Goal: Task Accomplishment & Management: Manage account settings

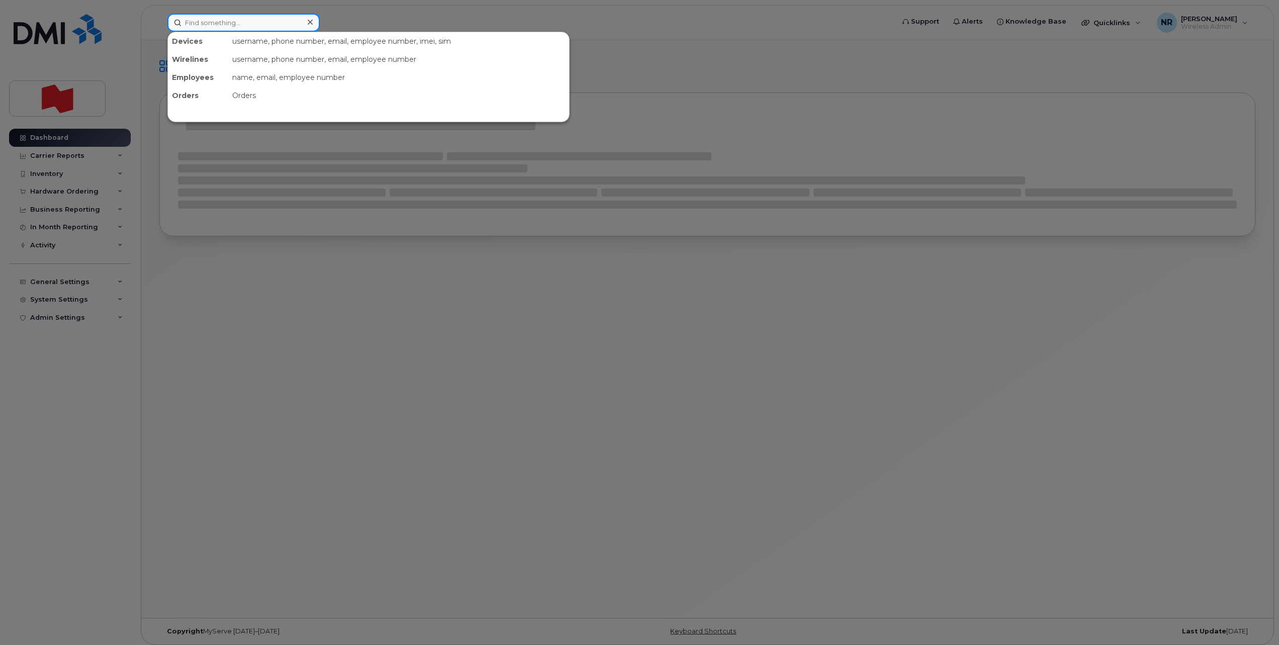
click at [222, 20] on input at bounding box center [243, 23] width 152 height 18
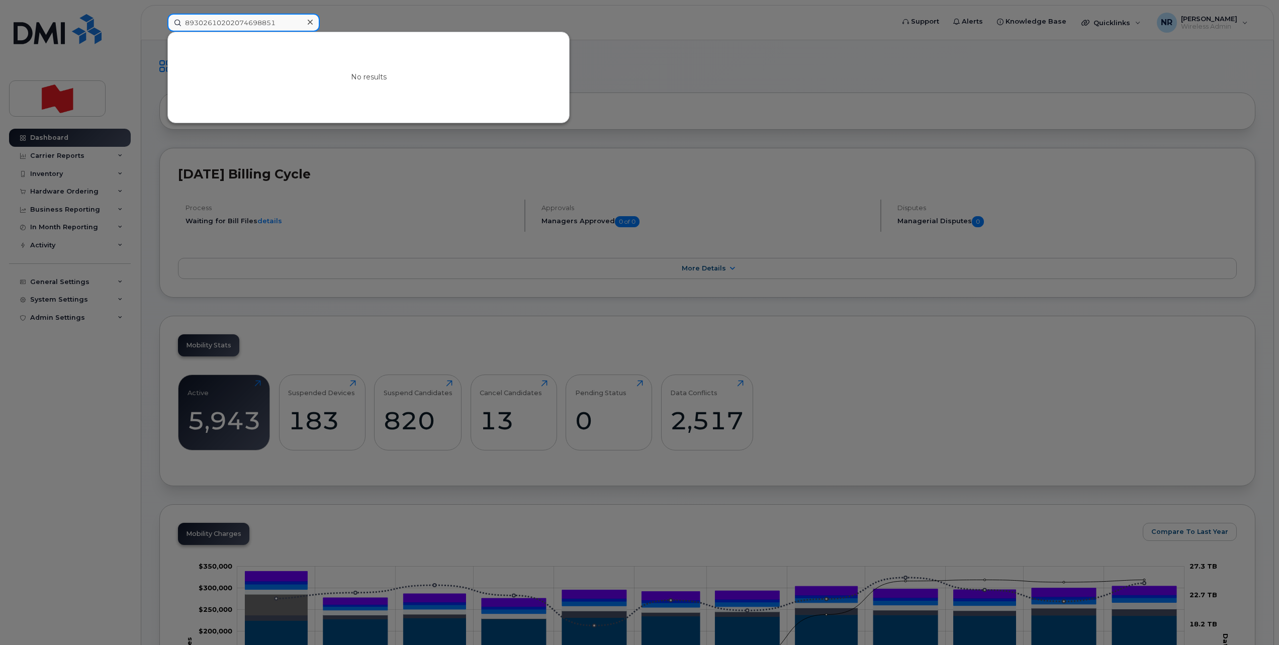
drag, startPoint x: 282, startPoint y: 22, endPoint x: 152, endPoint y: 28, distance: 129.3
click at [159, 28] on div "89302610202074698851 No results" at bounding box center [527, 23] width 736 height 18
click at [287, 23] on input "89302610202074698851" at bounding box center [243, 23] width 152 height 18
drag, startPoint x: 287, startPoint y: 20, endPoint x: 231, endPoint y: 21, distance: 55.8
click at [231, 21] on input "89302610202074698851" at bounding box center [243, 23] width 152 height 18
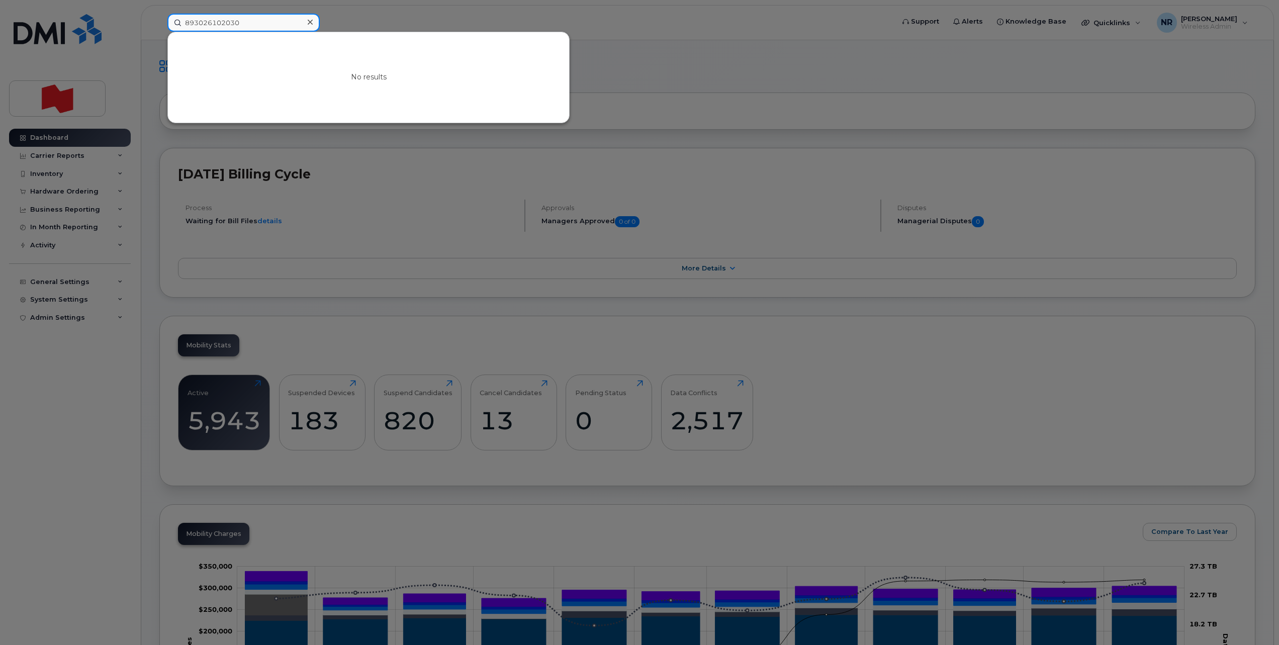
drag, startPoint x: 229, startPoint y: 23, endPoint x: 132, endPoint y: 23, distance: 97.0
click at [159, 23] on div "893026102030 No results" at bounding box center [527, 23] width 736 height 18
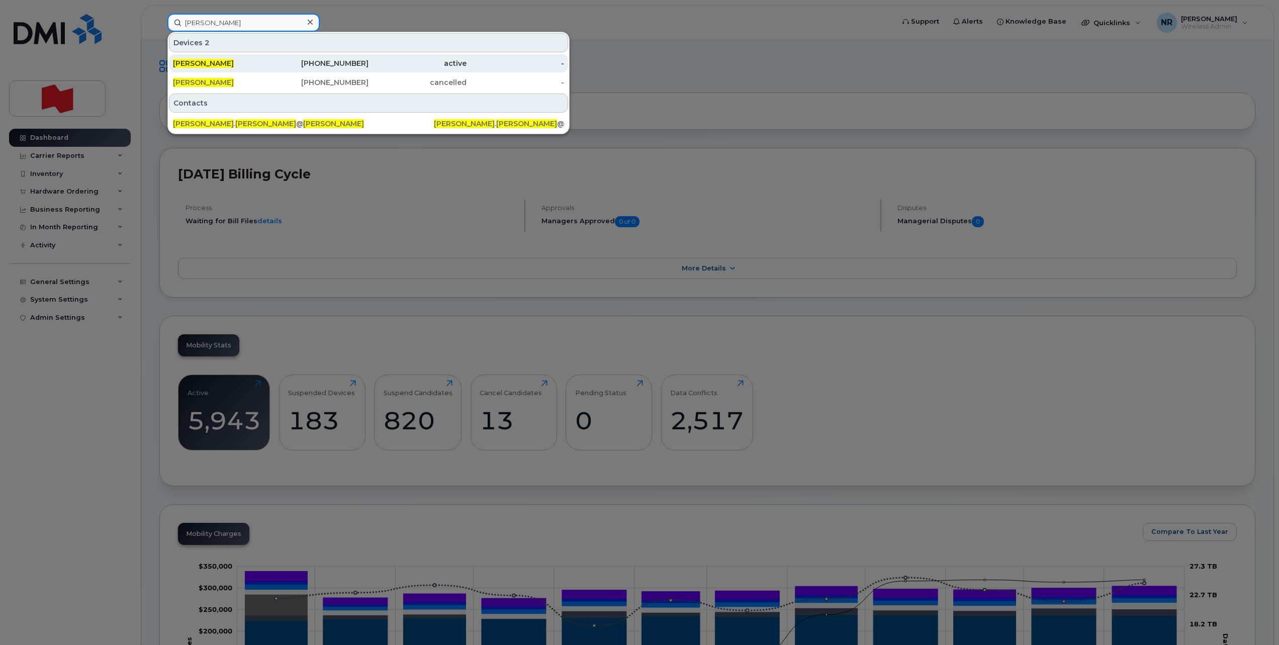
type input "Edith Bergeron"
click at [207, 63] on span "Edith Bergeron" at bounding box center [203, 63] width 61 height 9
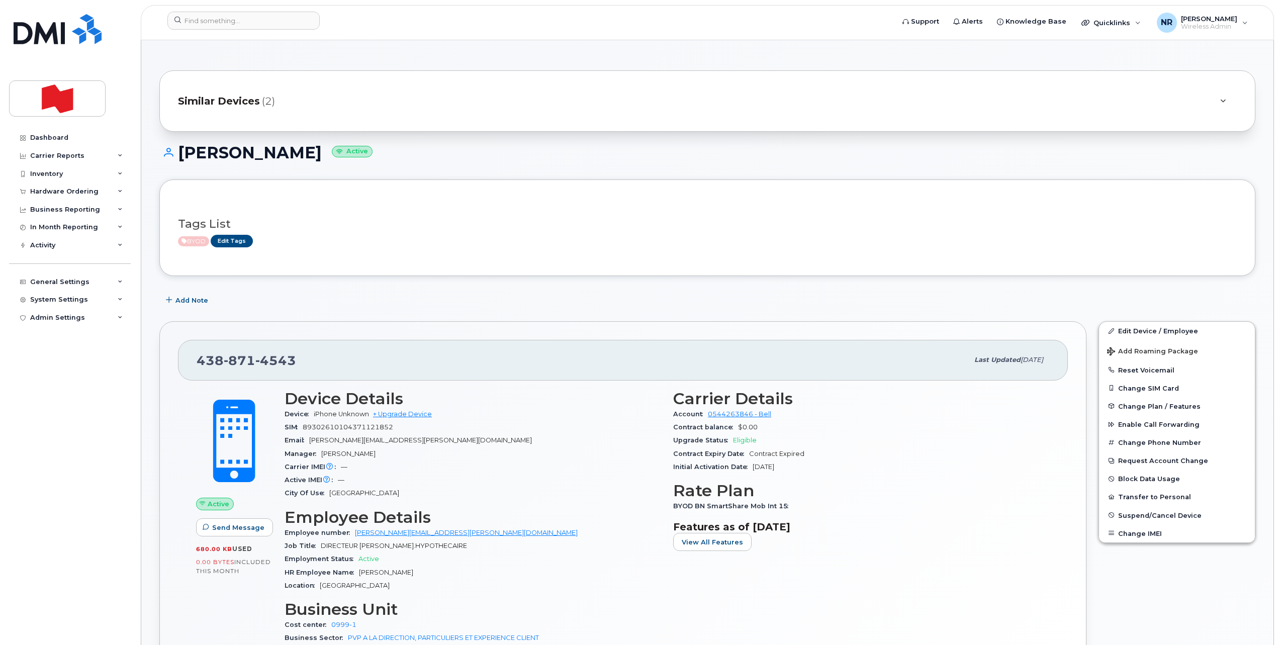
click at [236, 98] on span "Similar Devices" at bounding box center [219, 101] width 82 height 15
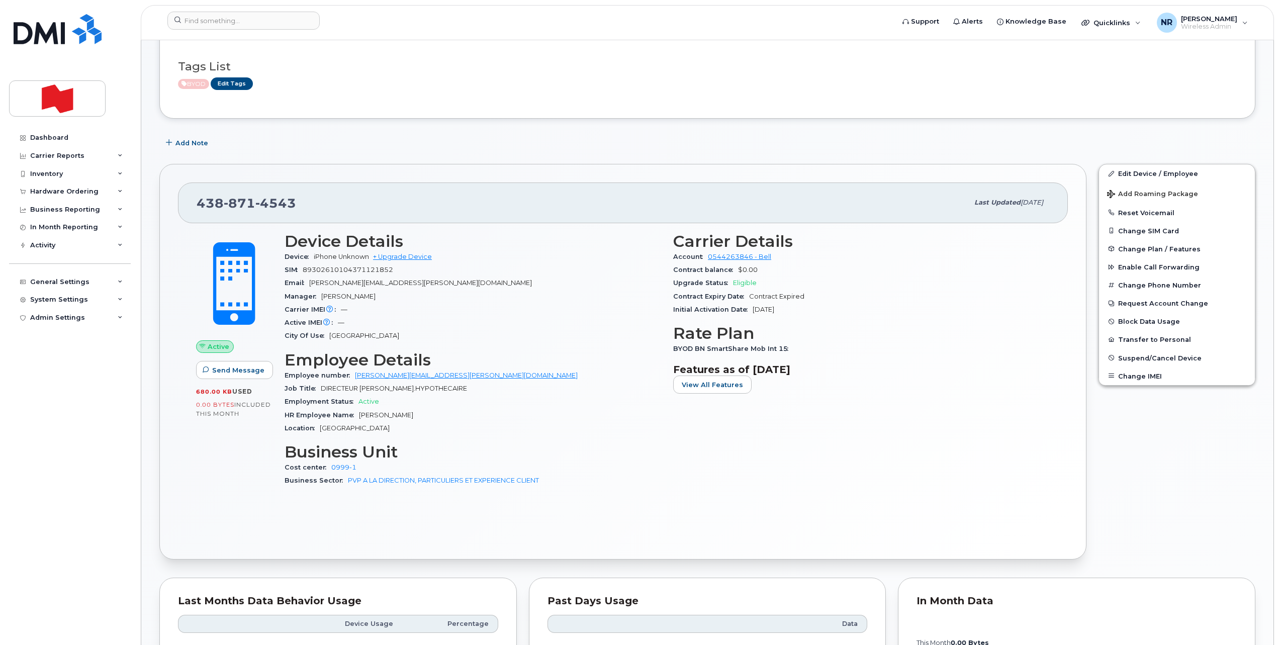
scroll to position [251, 0]
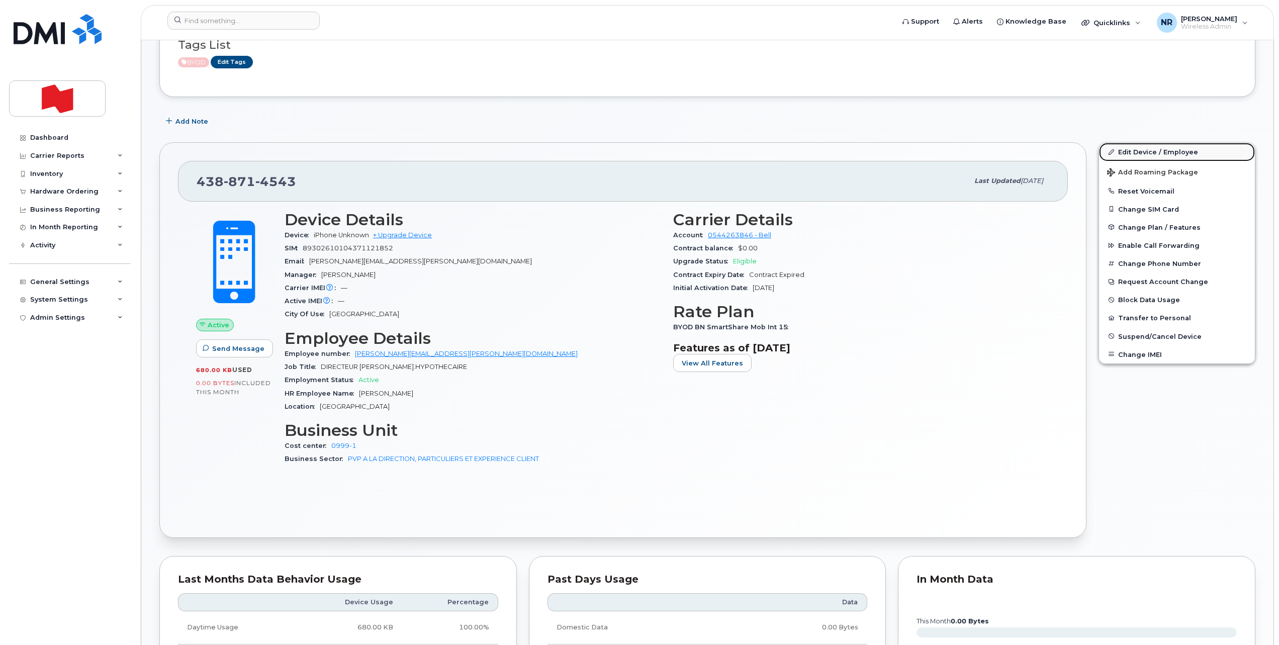
click at [1137, 153] on link "Edit Device / Employee" at bounding box center [1177, 152] width 156 height 18
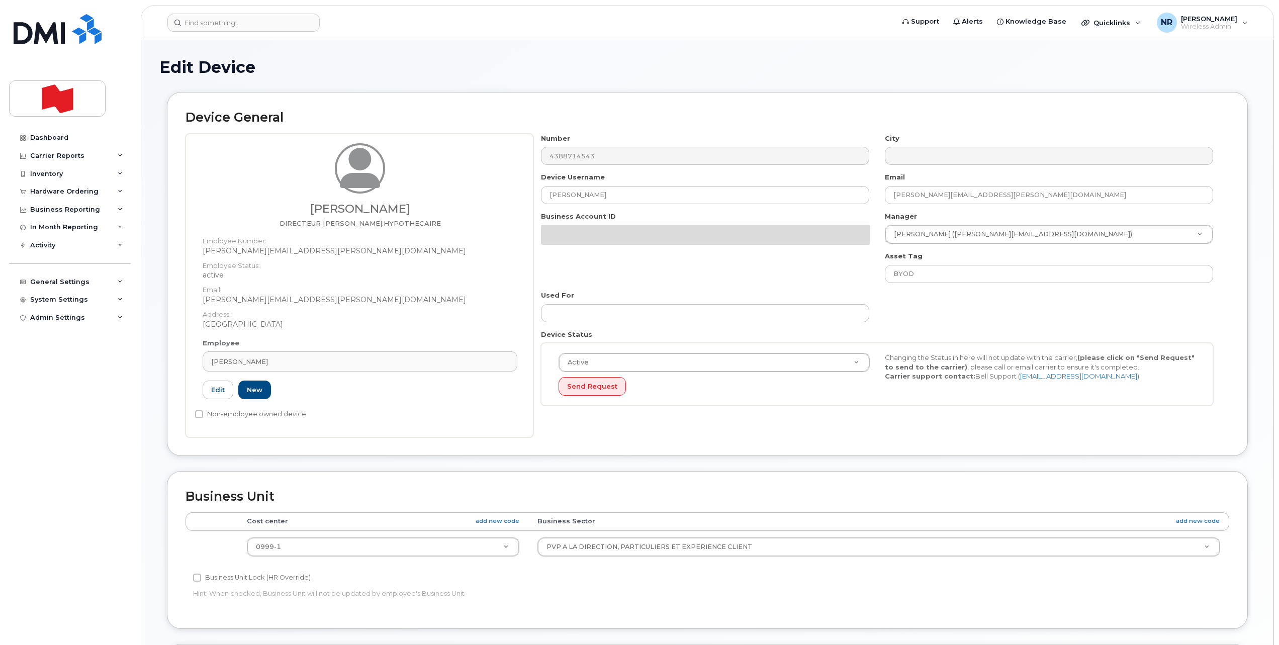
select select "22917077"
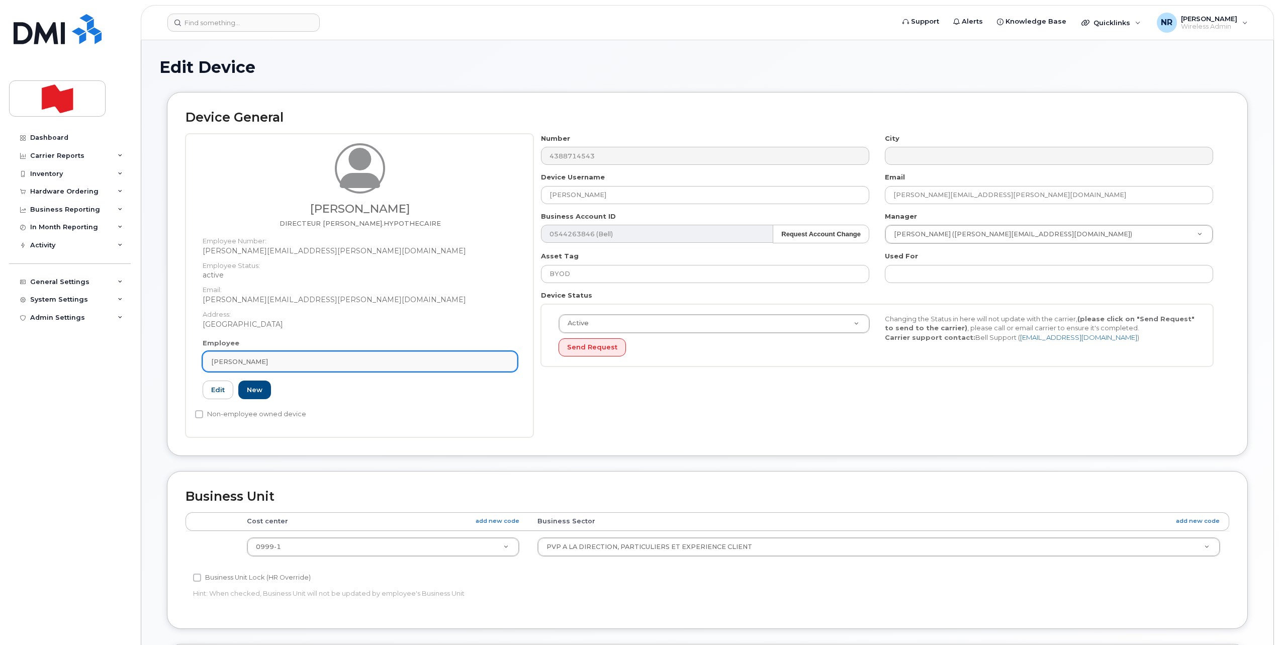
click at [510, 362] on link "EDITH BERGERON" at bounding box center [360, 361] width 315 height 20
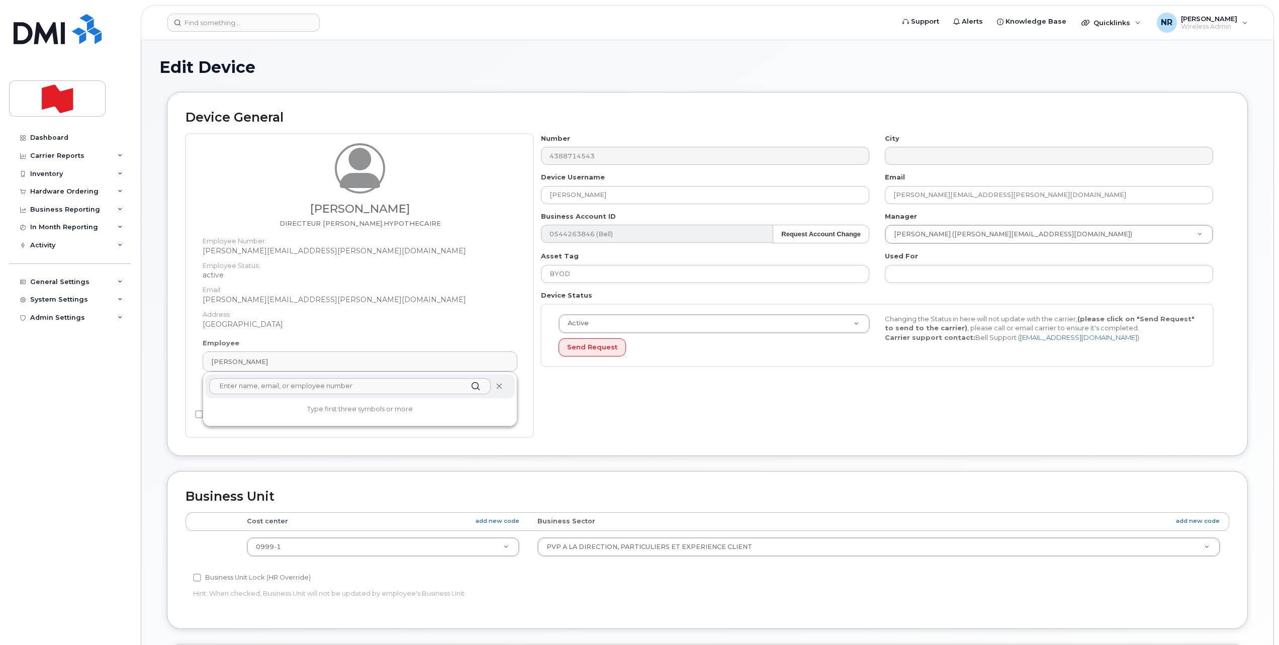
click at [500, 389] on icon at bounding box center [499, 386] width 7 height 7
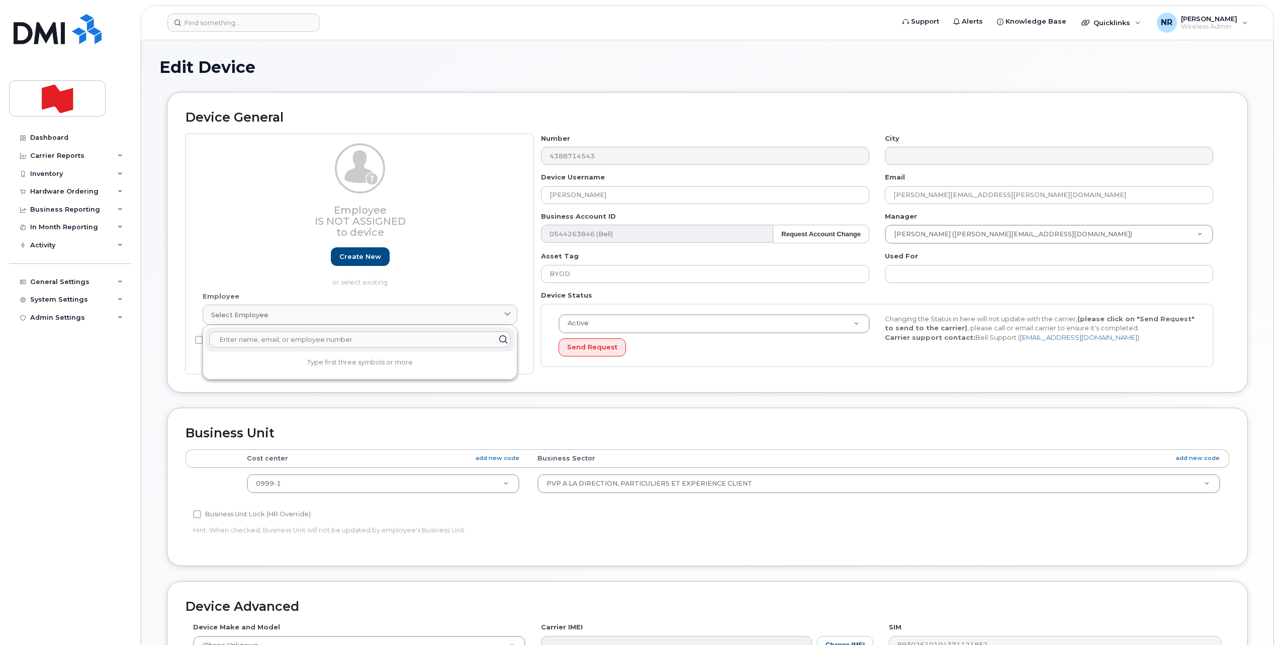
drag, startPoint x: 461, startPoint y: 225, endPoint x: 487, endPoint y: 221, distance: 26.4
click at [464, 224] on h3 "Employee Is not assigned to device" at bounding box center [360, 221] width 315 height 33
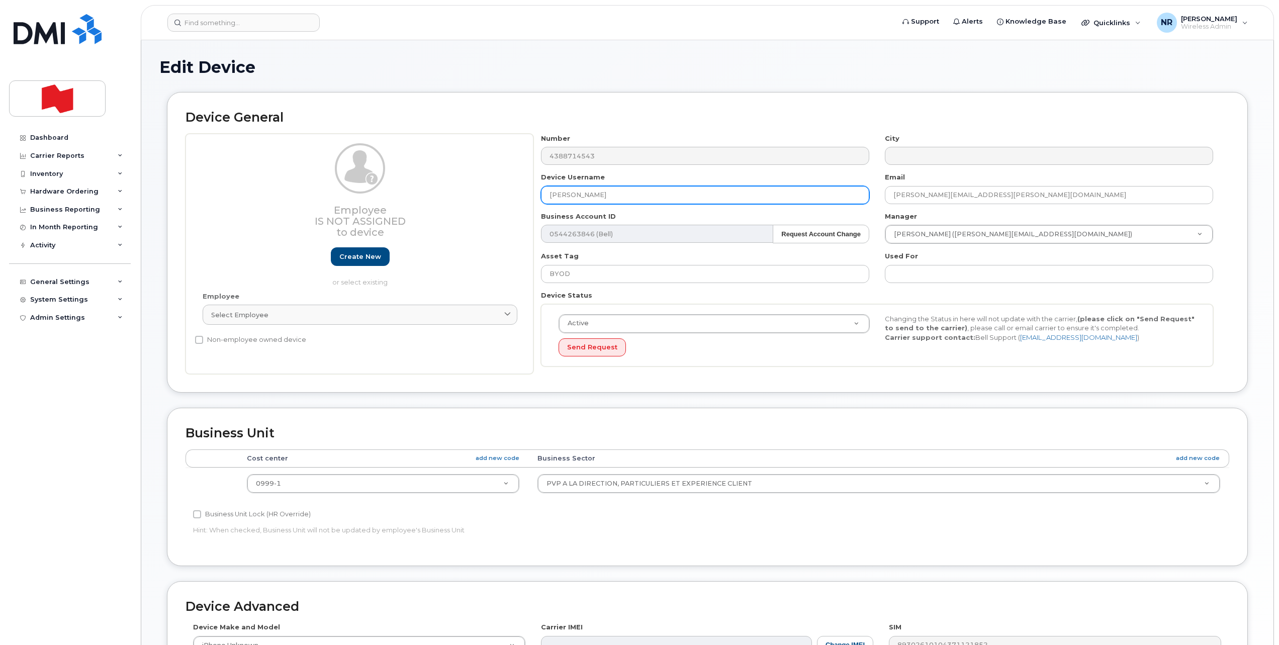
drag, startPoint x: 515, startPoint y: 196, endPoint x: 483, endPoint y: 196, distance: 32.2
click at [483, 196] on div "Employee Is not assigned to device Create new or select existing Employee Selec…" at bounding box center [708, 254] width 1044 height 241
type input "DATA ONLY"
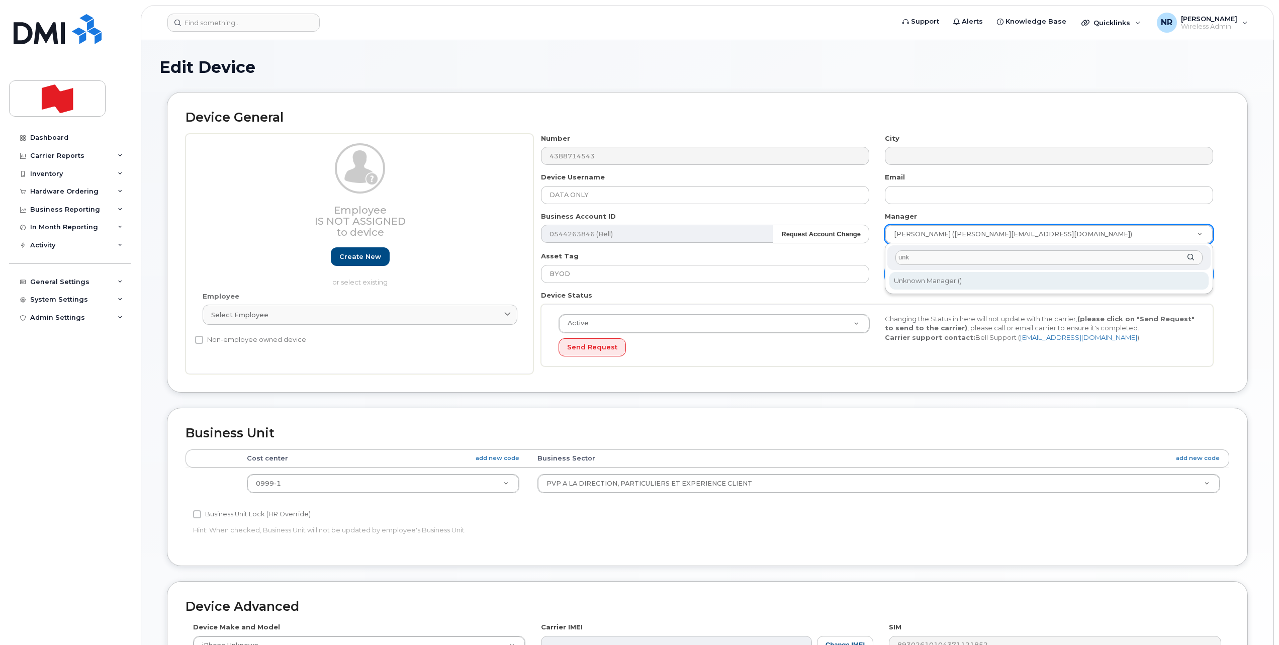
type input "unk"
type input "1908917"
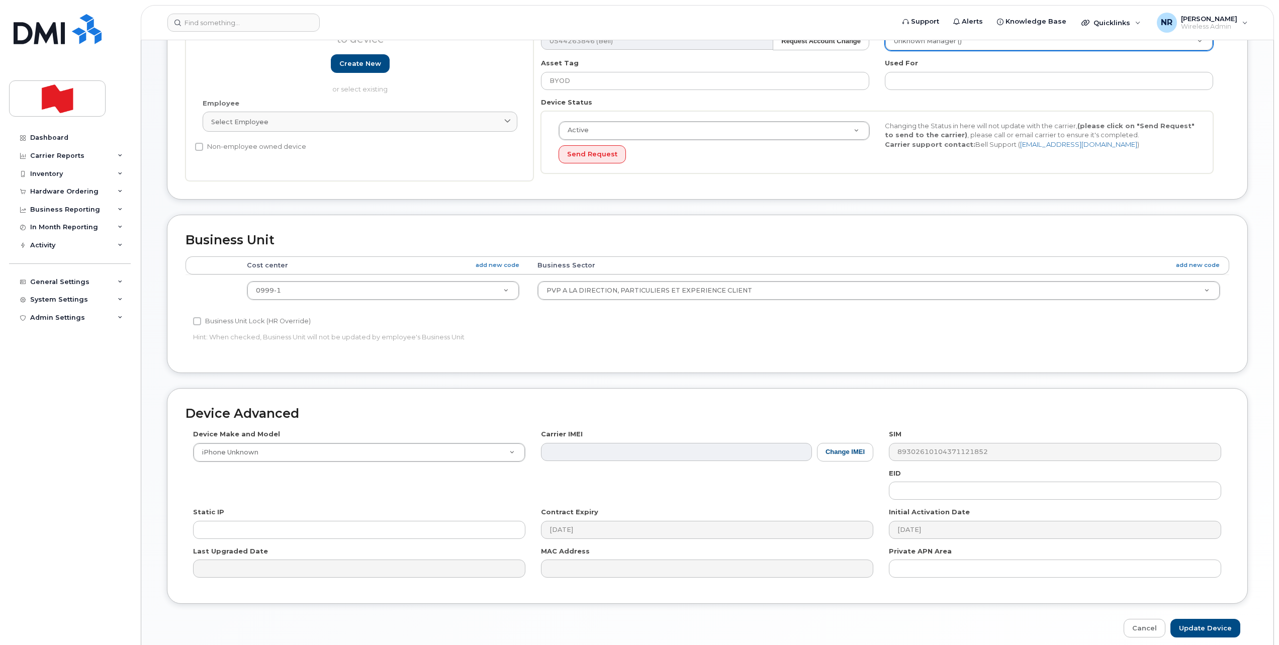
scroll to position [236, 0]
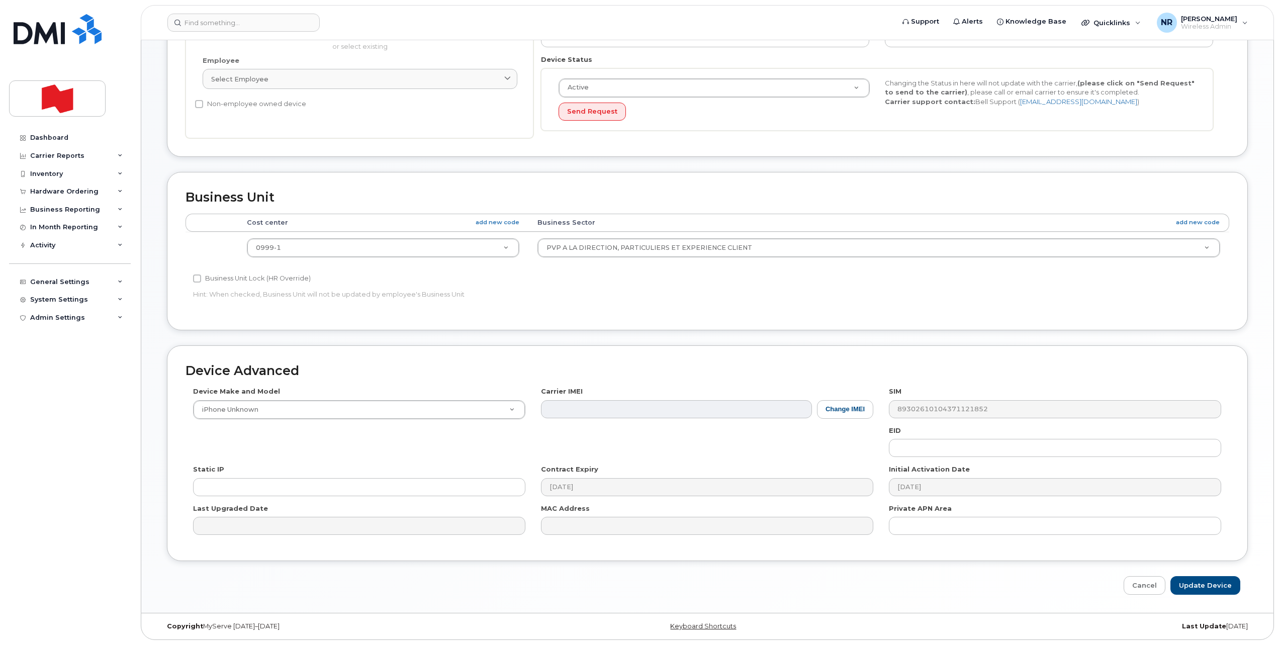
drag, startPoint x: 392, startPoint y: 248, endPoint x: 396, endPoint y: 242, distance: 7.7
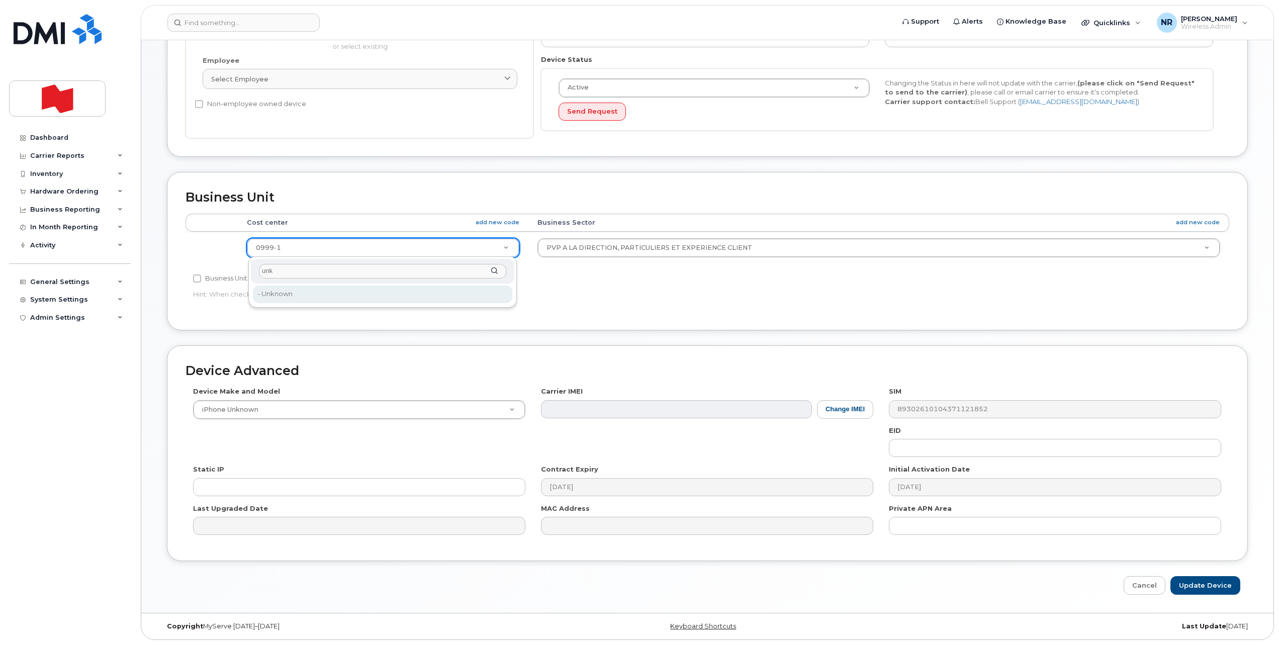
type input "unk"
type input "22916205"
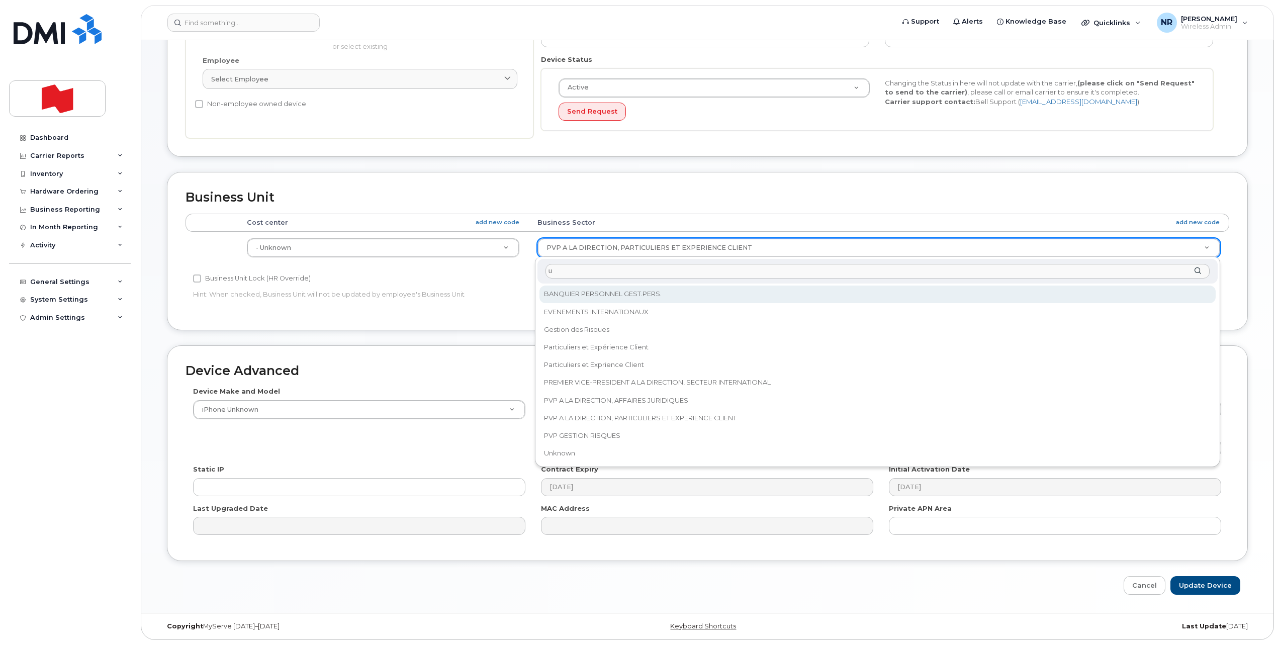
scroll to position [0, 0]
type input "unk"
select select "22916206"
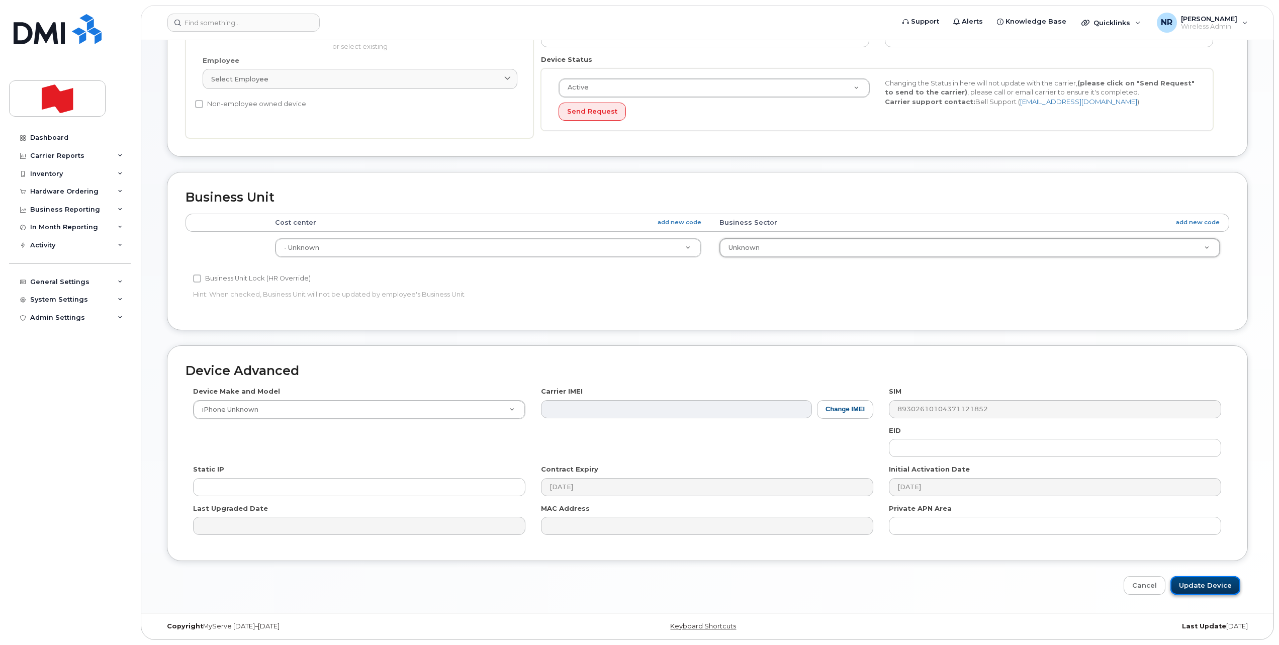
click at [1193, 588] on input "Update Device" at bounding box center [1206, 585] width 70 height 19
type input "Saving..."
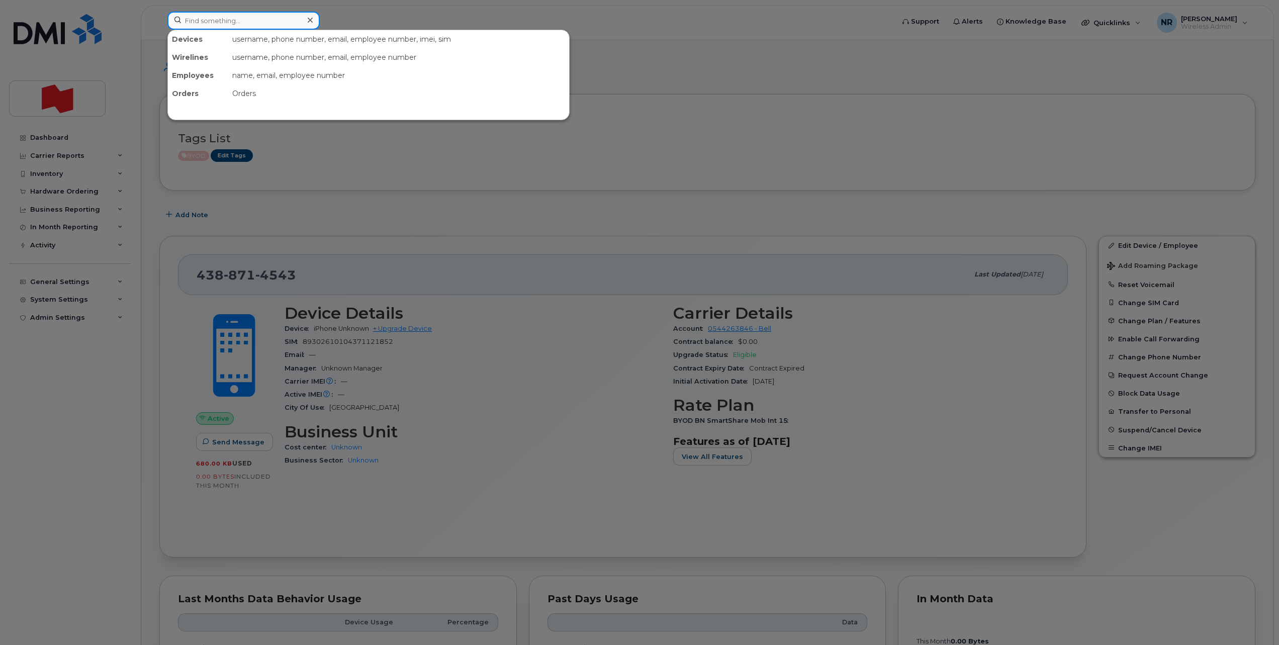
click at [252, 25] on input at bounding box center [243, 21] width 152 height 18
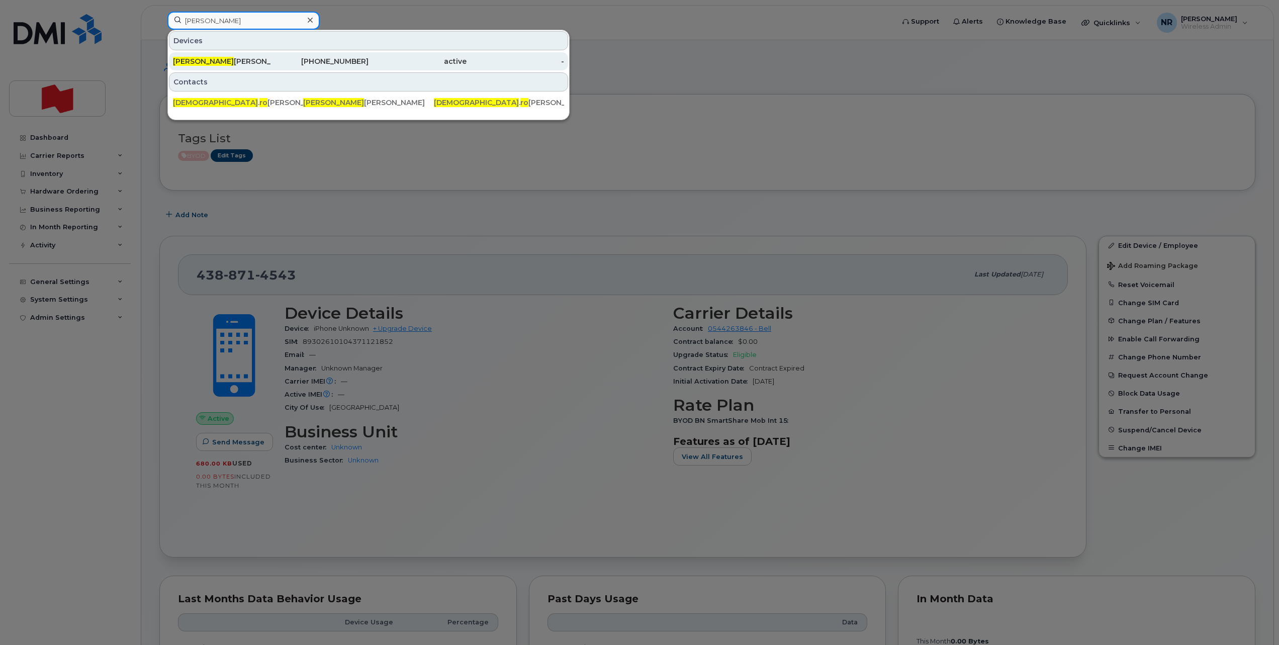
type input "christian Ro"
click at [188, 65] on span "Christian Ro" at bounding box center [203, 61] width 61 height 9
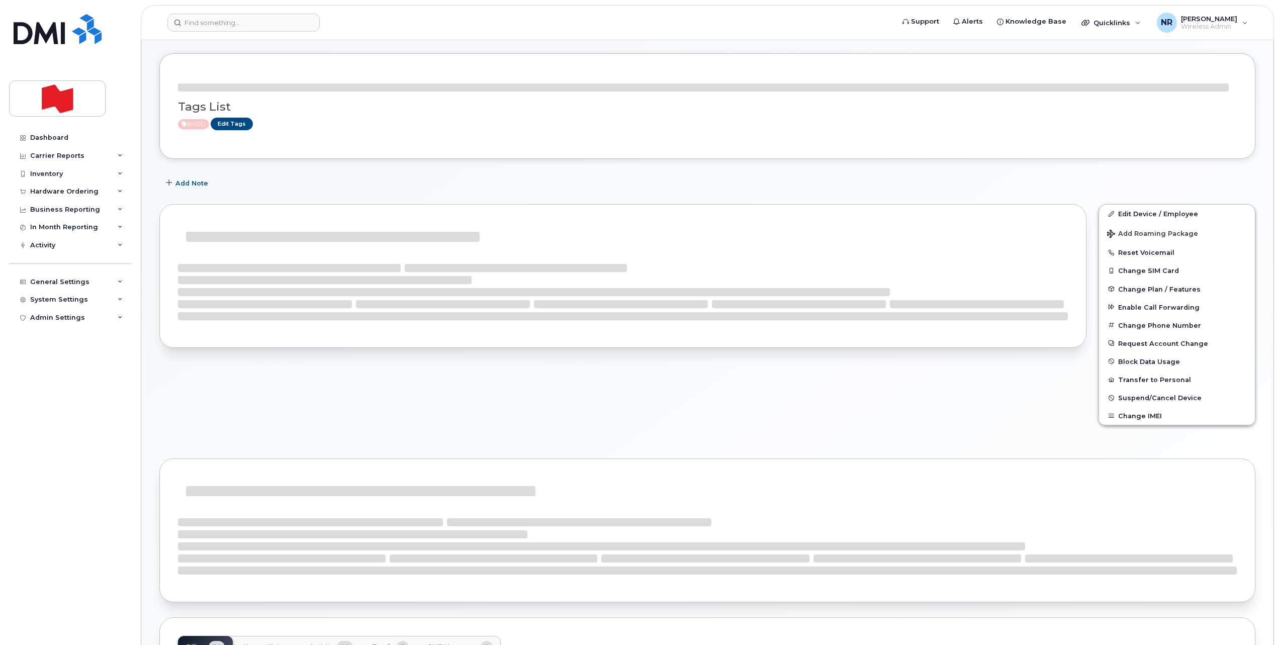
scroll to position [63, 0]
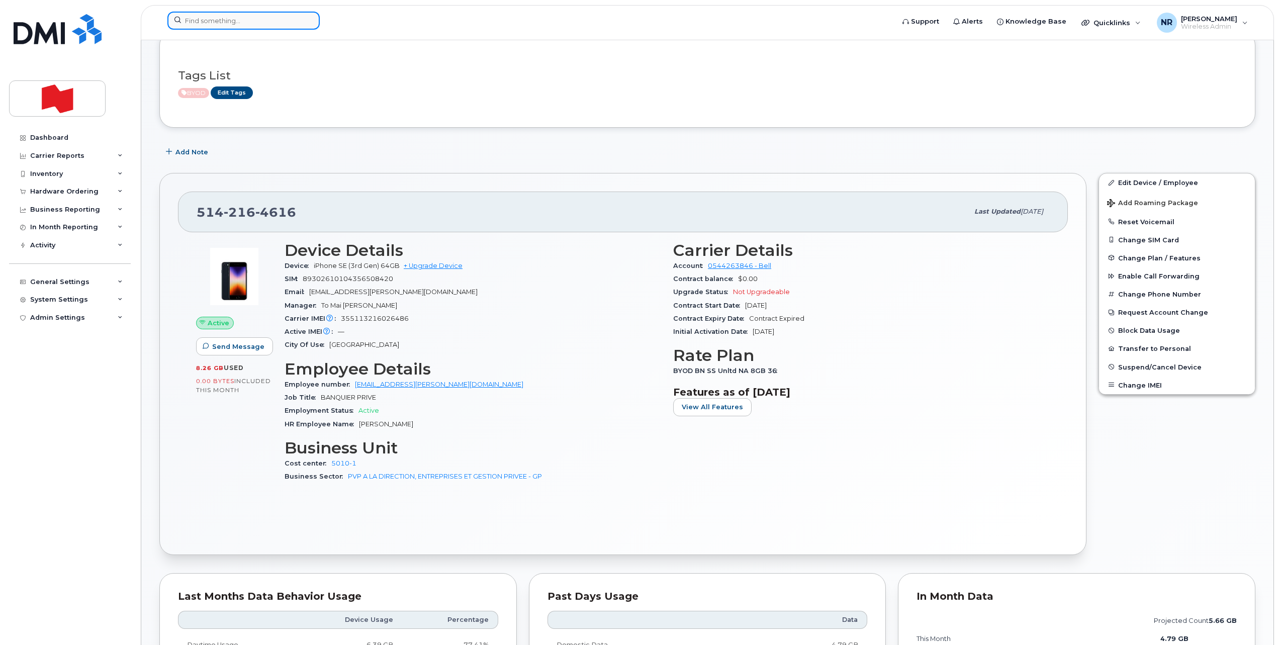
click at [281, 23] on input at bounding box center [243, 21] width 152 height 18
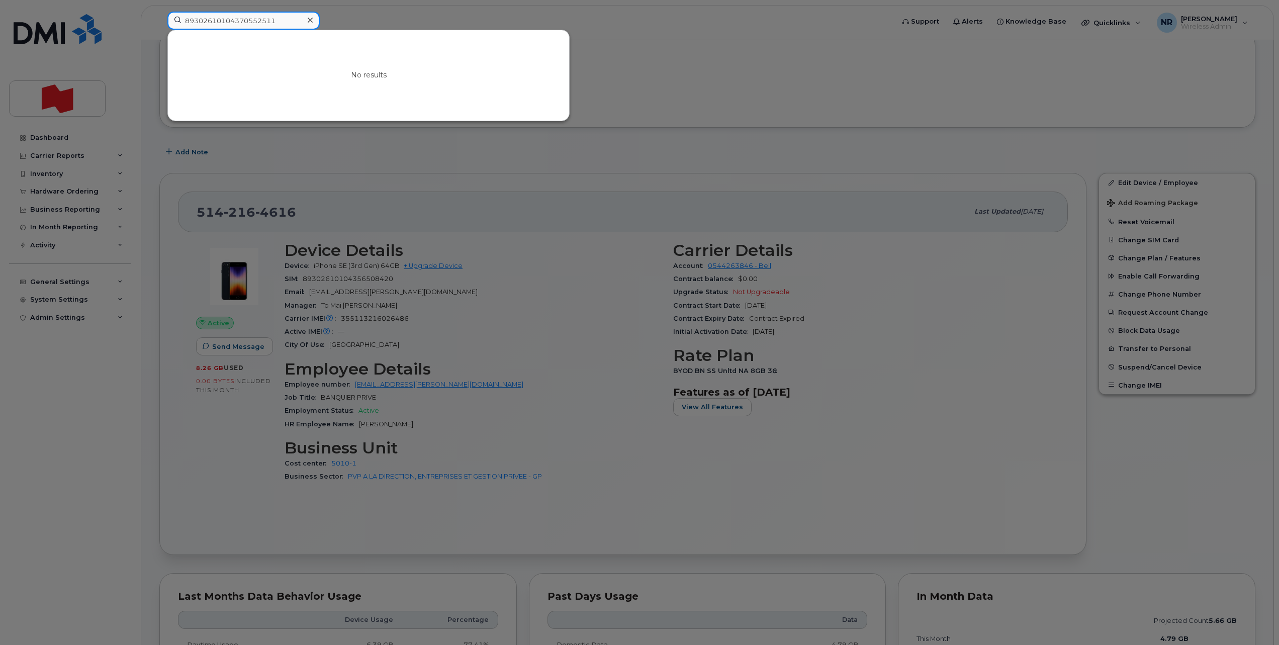
drag, startPoint x: 221, startPoint y: 19, endPoint x: 334, endPoint y: 13, distance: 112.8
click at [334, 13] on div "89302610104370552511 No results" at bounding box center [527, 23] width 736 height 22
drag, startPoint x: 222, startPoint y: 21, endPoint x: 317, endPoint y: 22, distance: 95.0
click at [317, 22] on div "89302610206417131512" at bounding box center [243, 21] width 152 height 18
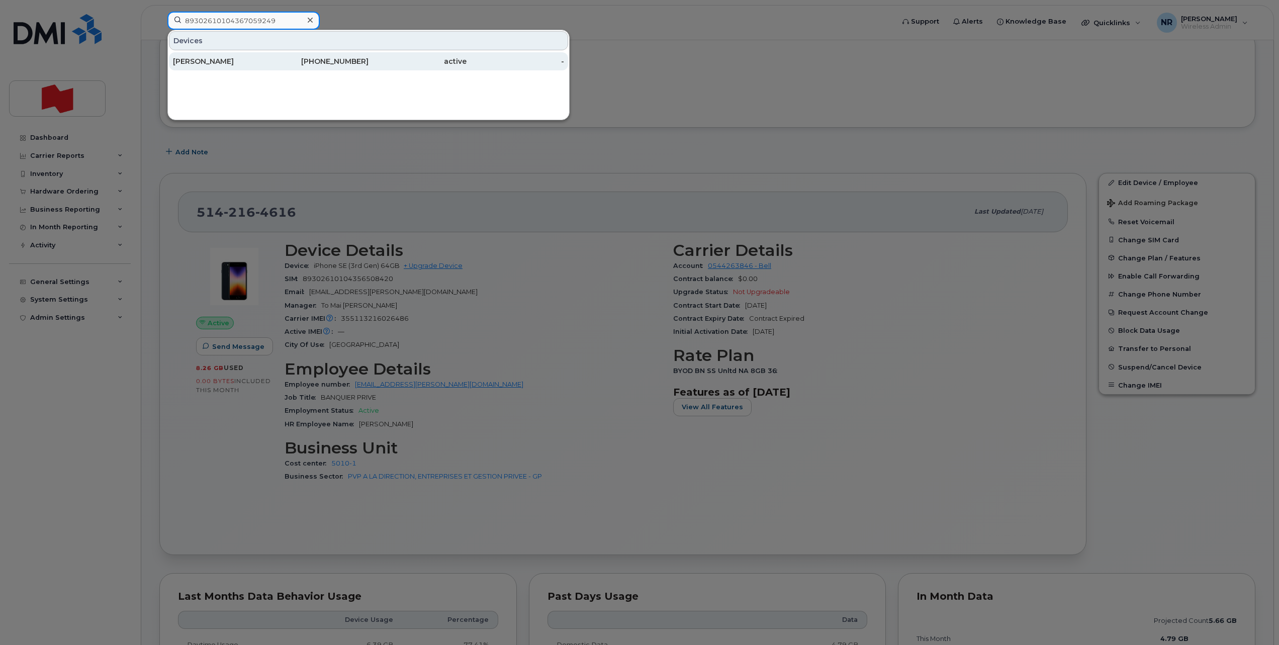
type input "89302610104367059249"
drag, startPoint x: 217, startPoint y: 58, endPoint x: 477, endPoint y: 57, distance: 260.5
click at [216, 58] on div "Pierre Luc Lussier" at bounding box center [222, 61] width 98 height 10
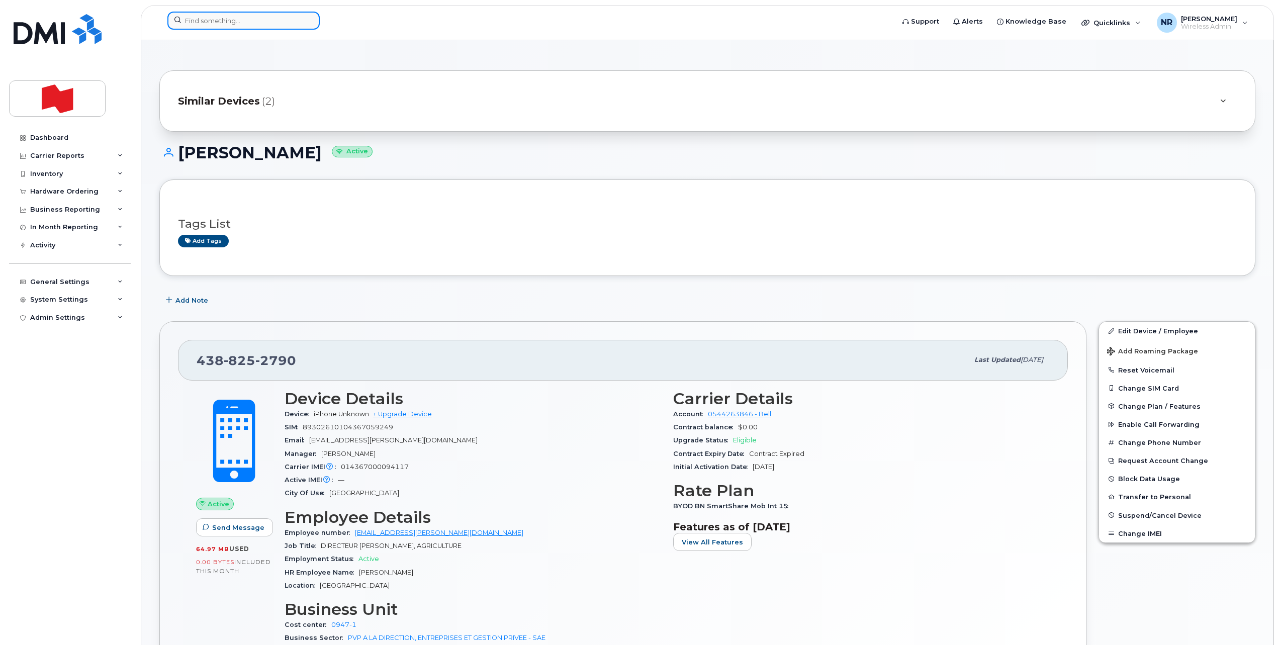
click at [220, 15] on input at bounding box center [243, 21] width 152 height 18
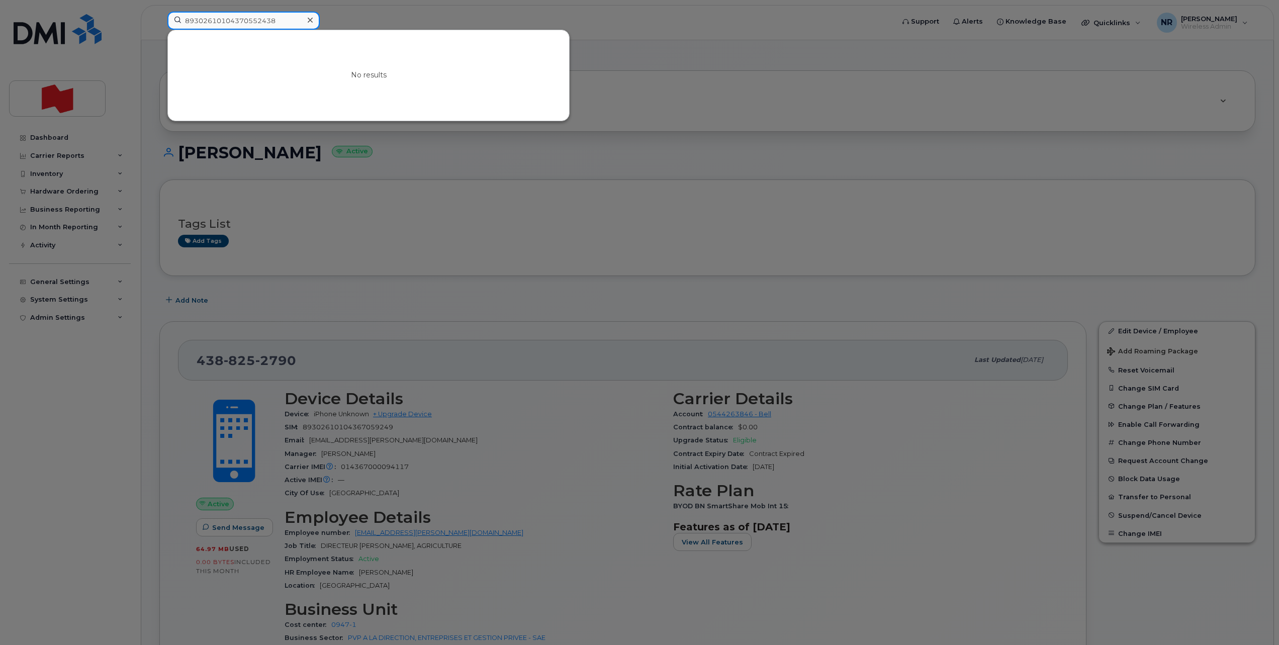
drag, startPoint x: 293, startPoint y: 17, endPoint x: 162, endPoint y: 19, distance: 130.8
click at [162, 19] on div "89302610104370552438 No results" at bounding box center [527, 23] width 736 height 22
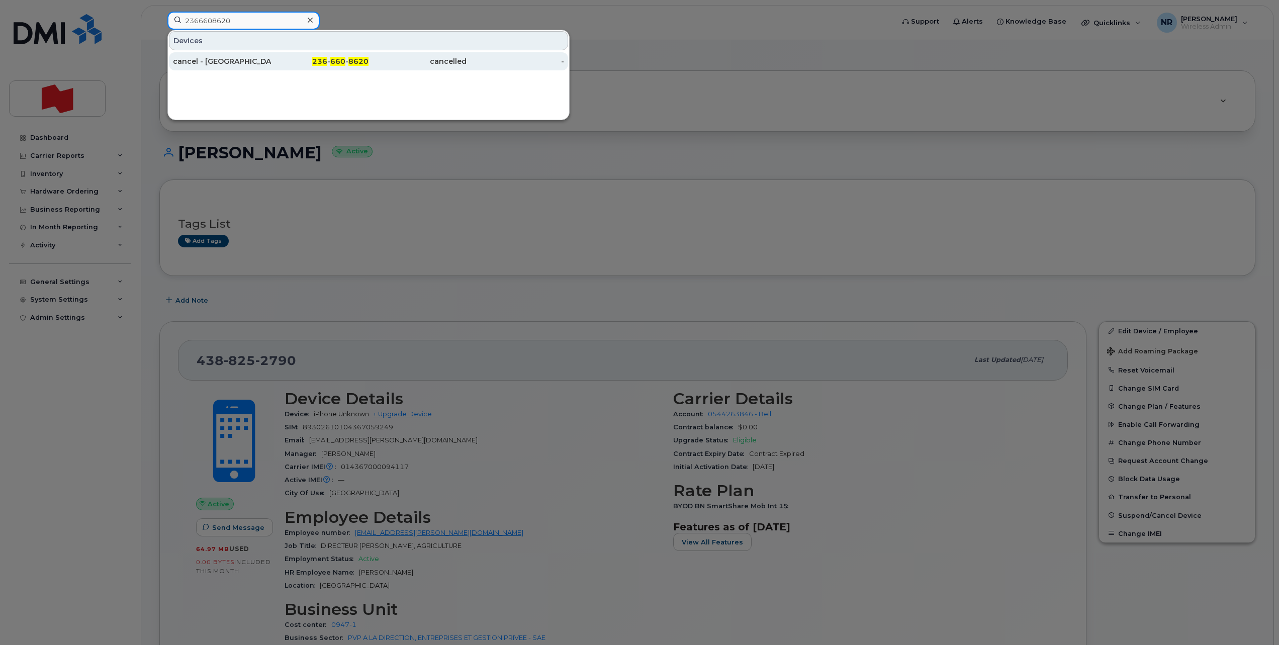
type input "2366608620"
click at [191, 60] on div "cancel - [GEOGRAPHIC_DATA]" at bounding box center [222, 61] width 98 height 10
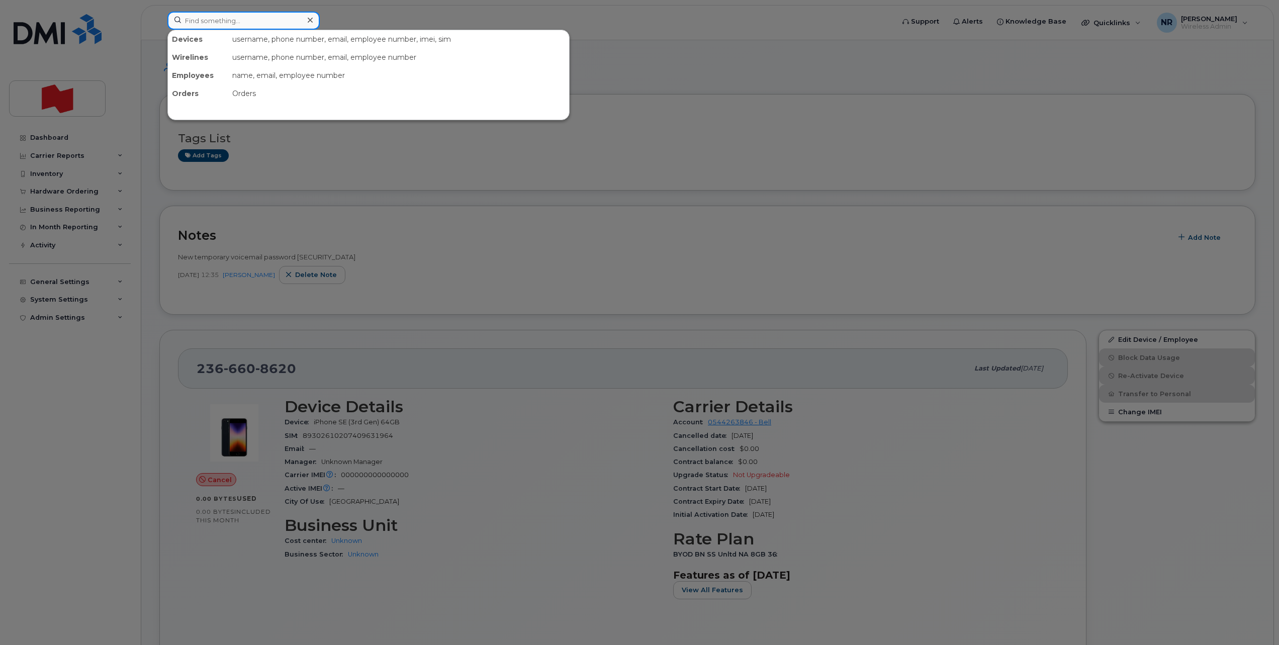
click at [270, 18] on input at bounding box center [243, 21] width 152 height 18
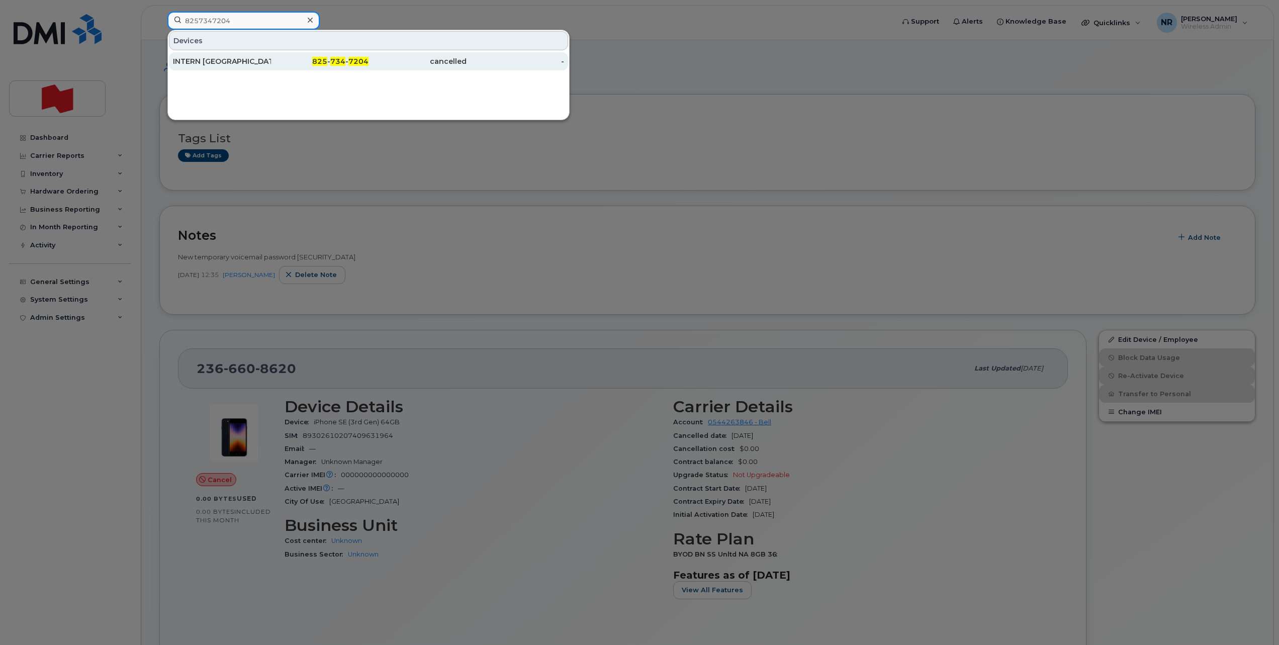
type input "8257347204"
click at [214, 61] on div "INTERN [GEOGRAPHIC_DATA]" at bounding box center [222, 61] width 98 height 10
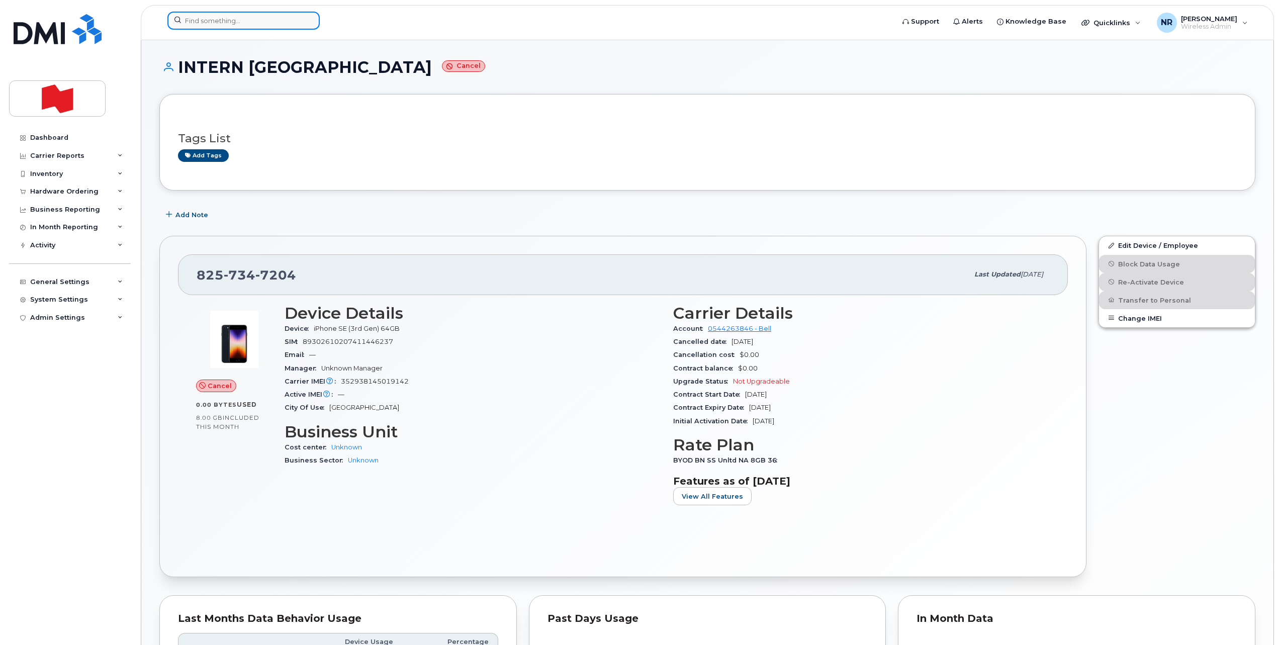
click at [218, 25] on input at bounding box center [243, 21] width 152 height 18
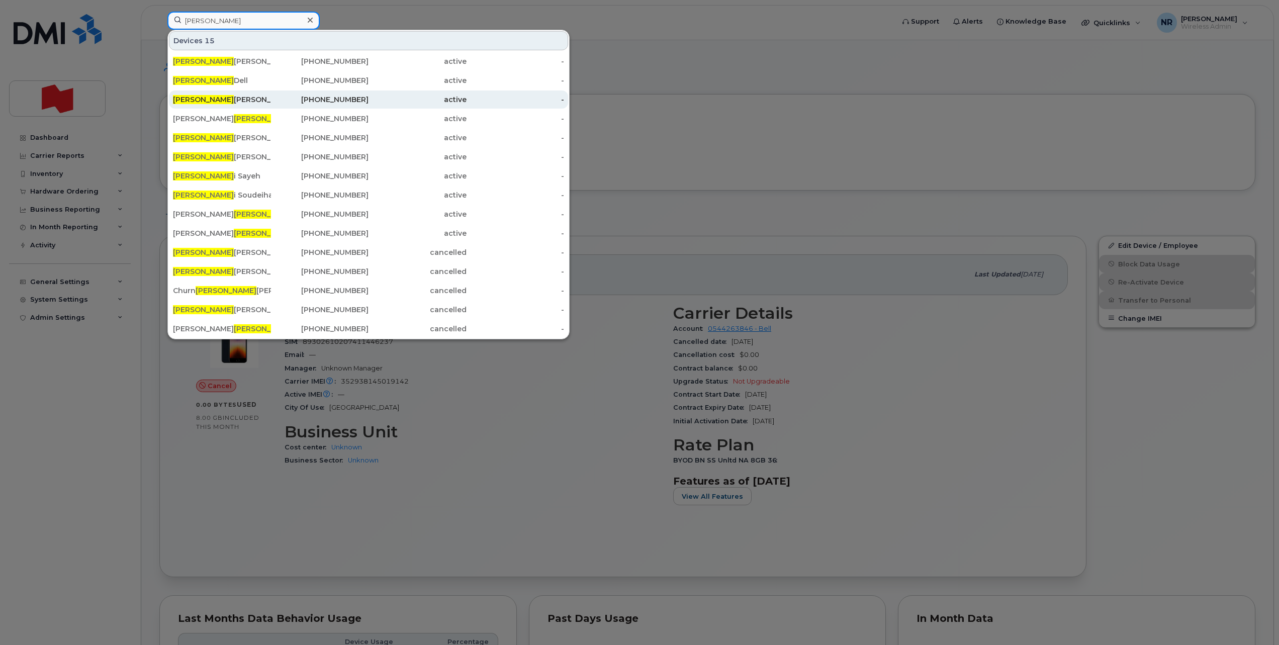
type input "chad"
click at [207, 98] on div "Chad Zakresky" at bounding box center [222, 100] width 98 height 10
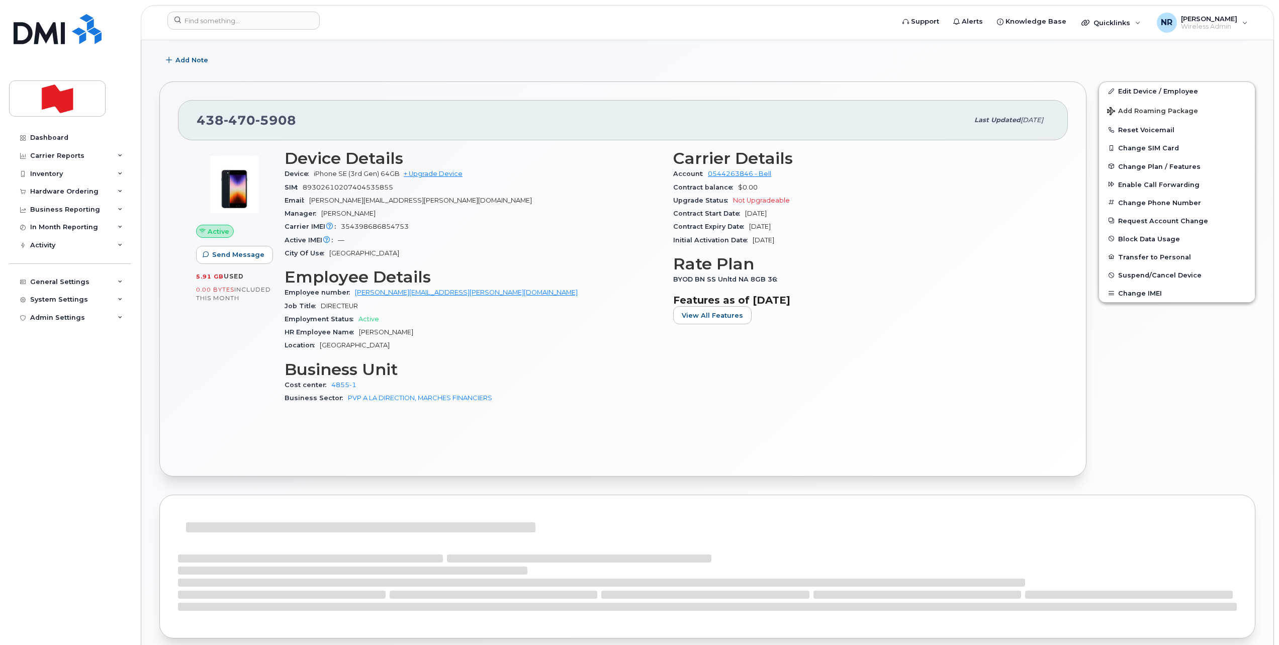
scroll to position [126, 0]
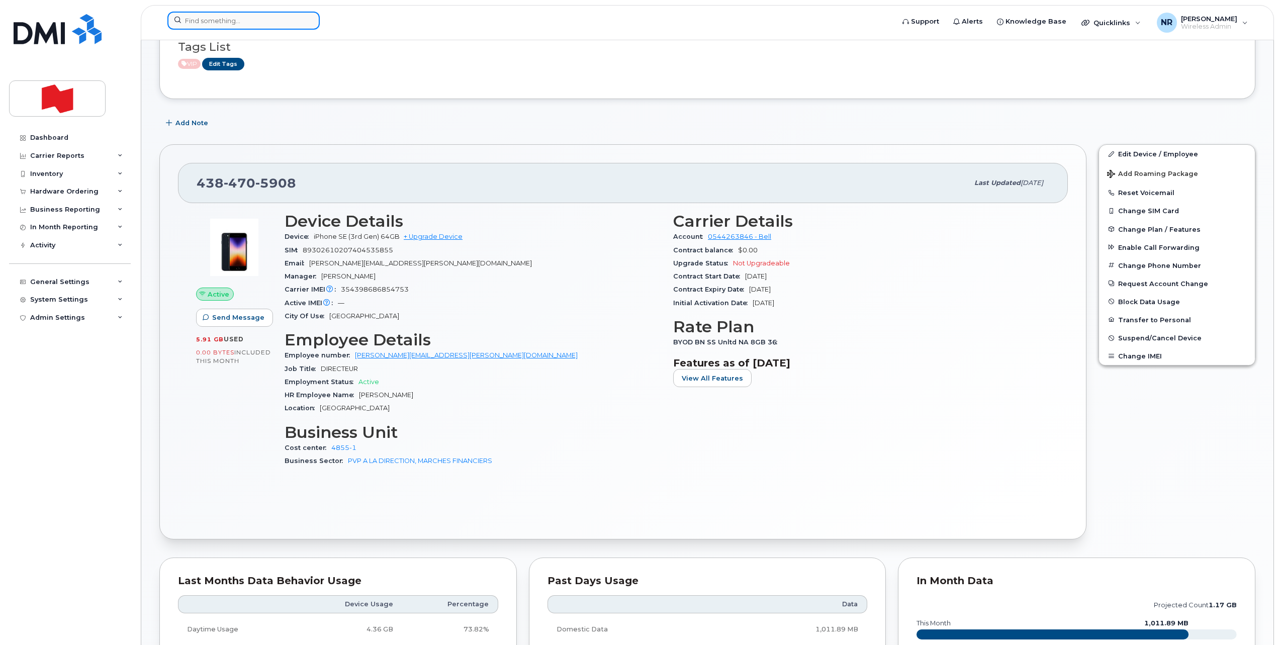
click at [214, 23] on input at bounding box center [243, 21] width 152 height 18
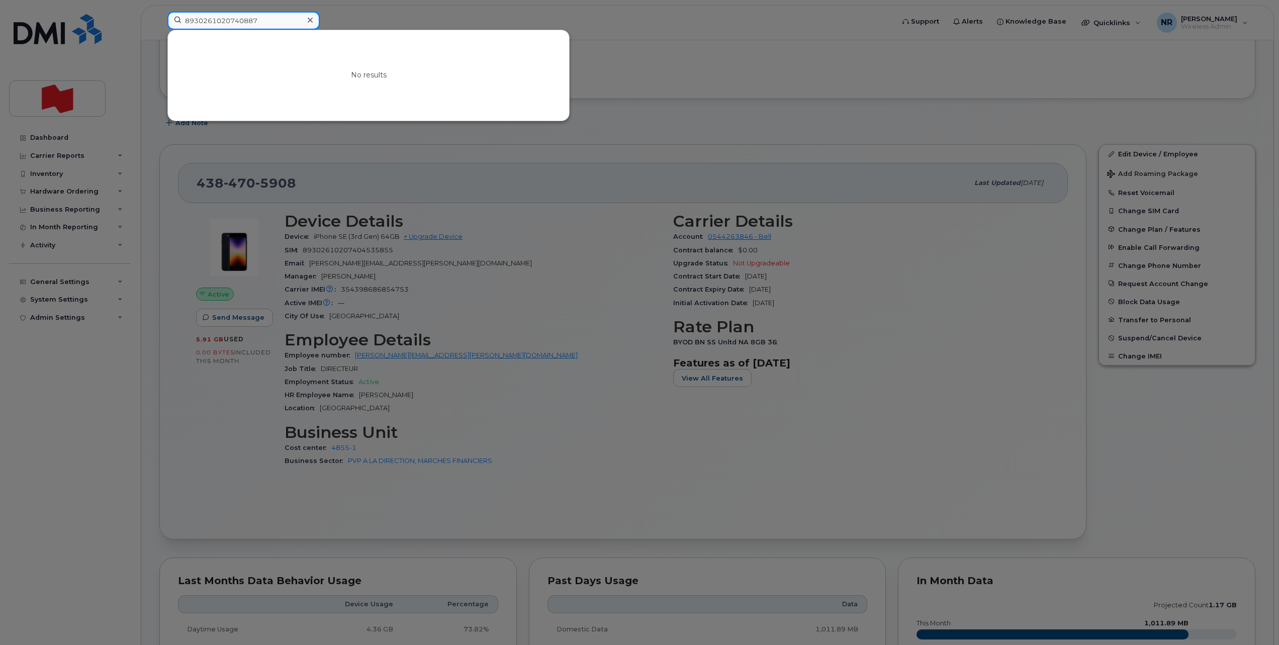
type input "8930261020740887"
click at [310, 22] on icon at bounding box center [310, 20] width 5 height 8
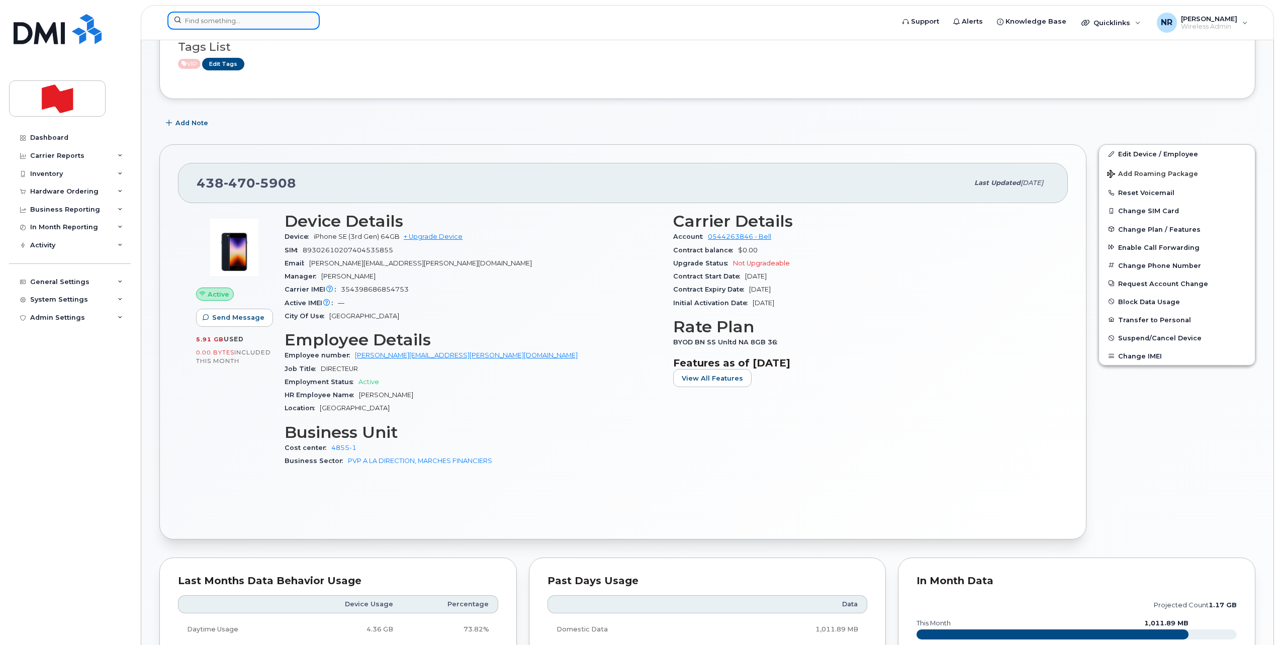
click at [266, 20] on input at bounding box center [243, 21] width 152 height 18
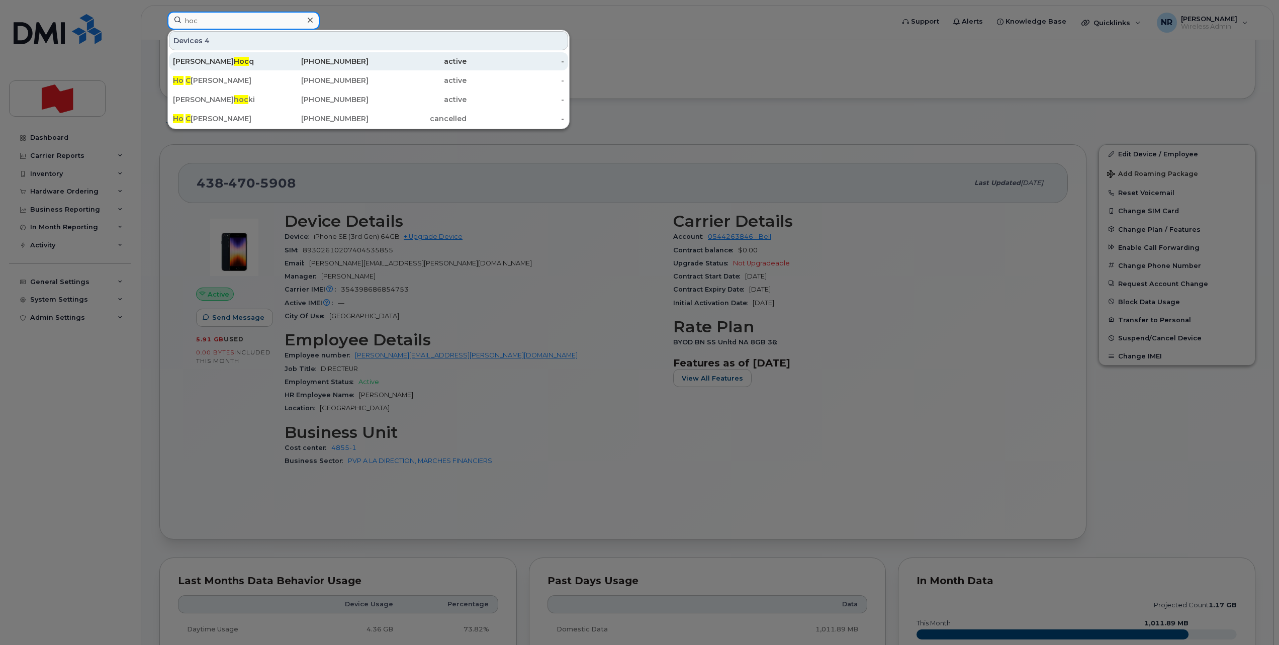
type input "hoc"
click at [190, 64] on div "Sylvianne Hoc q" at bounding box center [222, 61] width 98 height 10
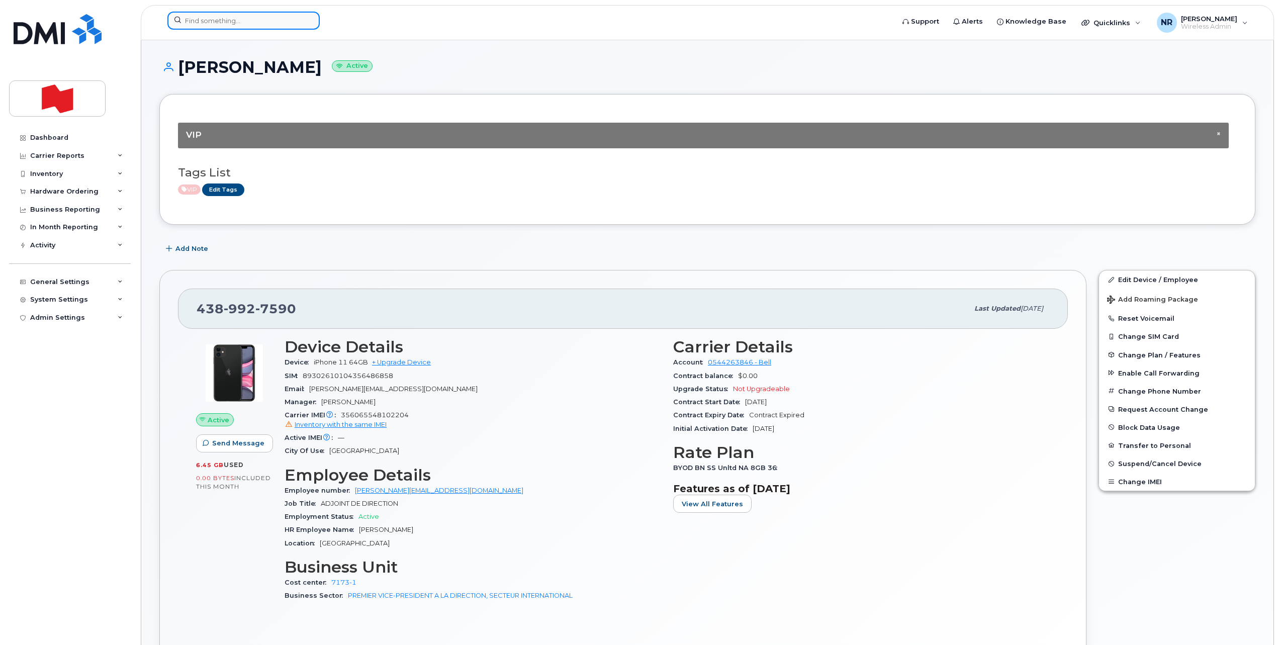
click at [226, 19] on input at bounding box center [243, 21] width 152 height 18
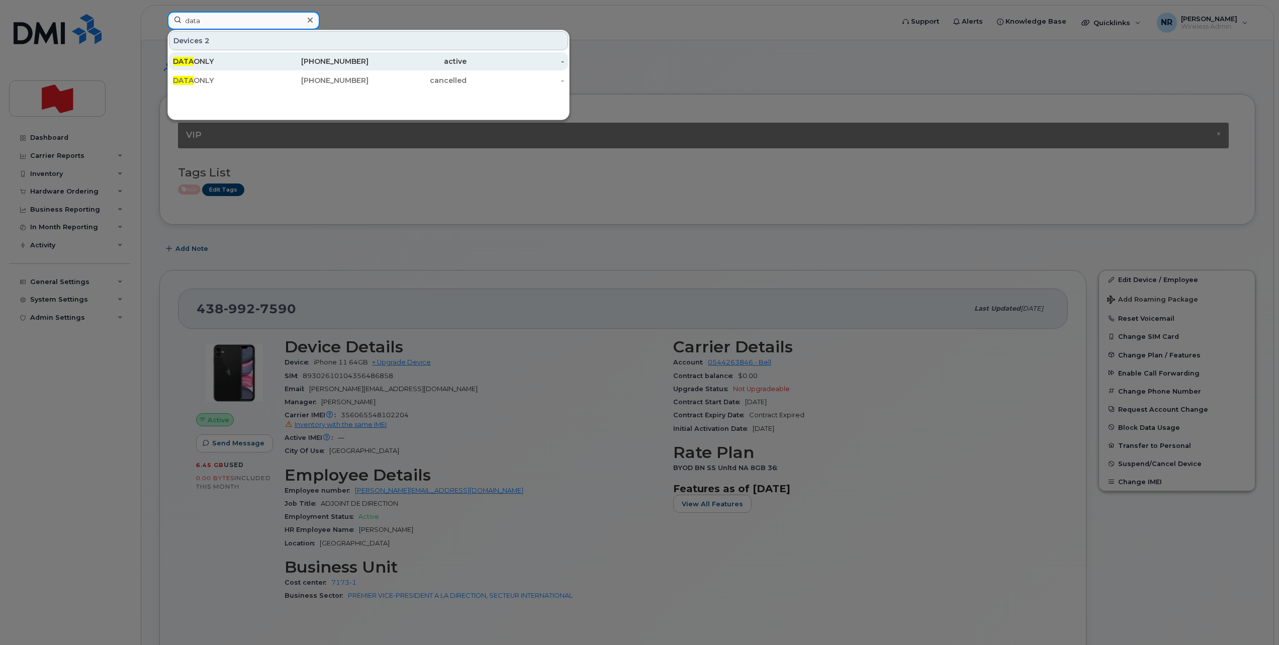
type input "data"
drag, startPoint x: 203, startPoint y: 61, endPoint x: 458, endPoint y: 161, distance: 274.3
click at [203, 61] on div "DATA ONLY" at bounding box center [222, 61] width 98 height 10
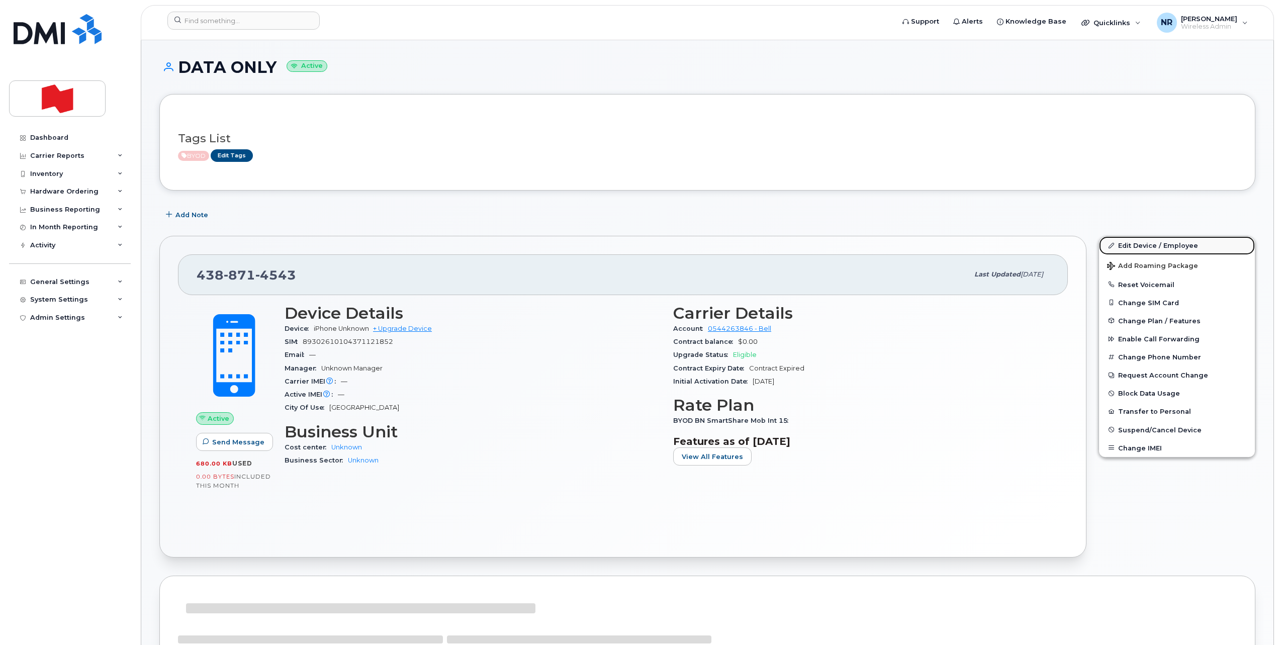
click at [1137, 242] on link "Edit Device / Employee" at bounding box center [1177, 245] width 156 height 18
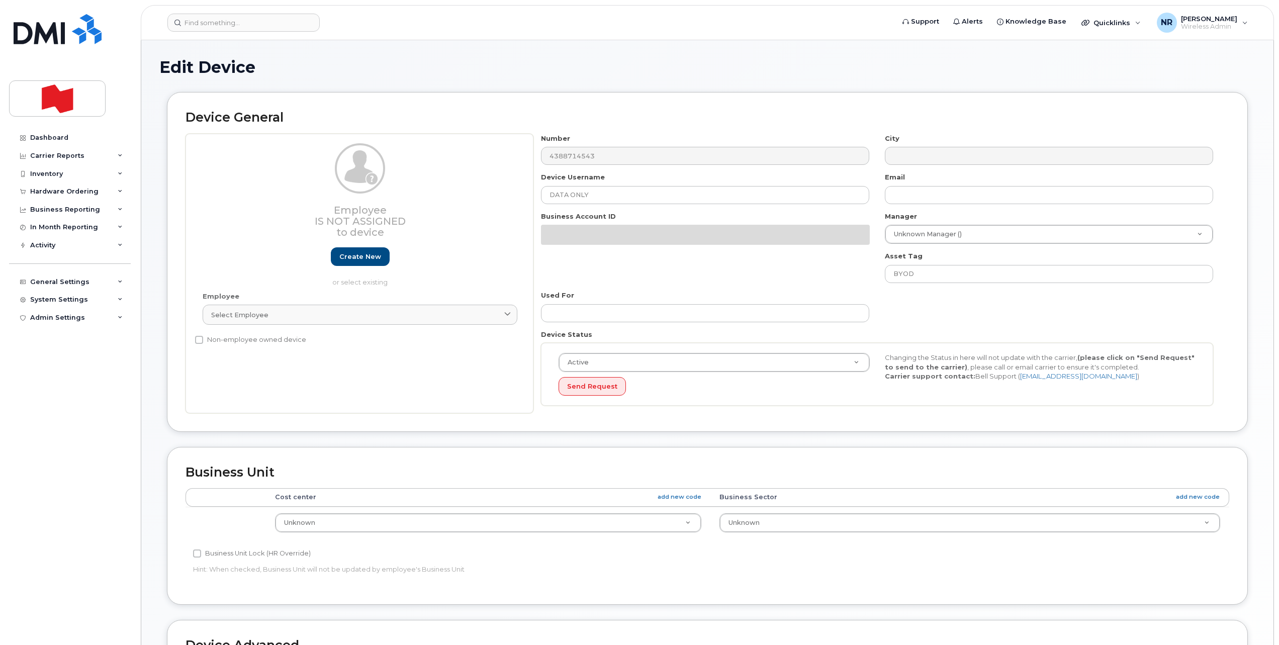
select select "22916206"
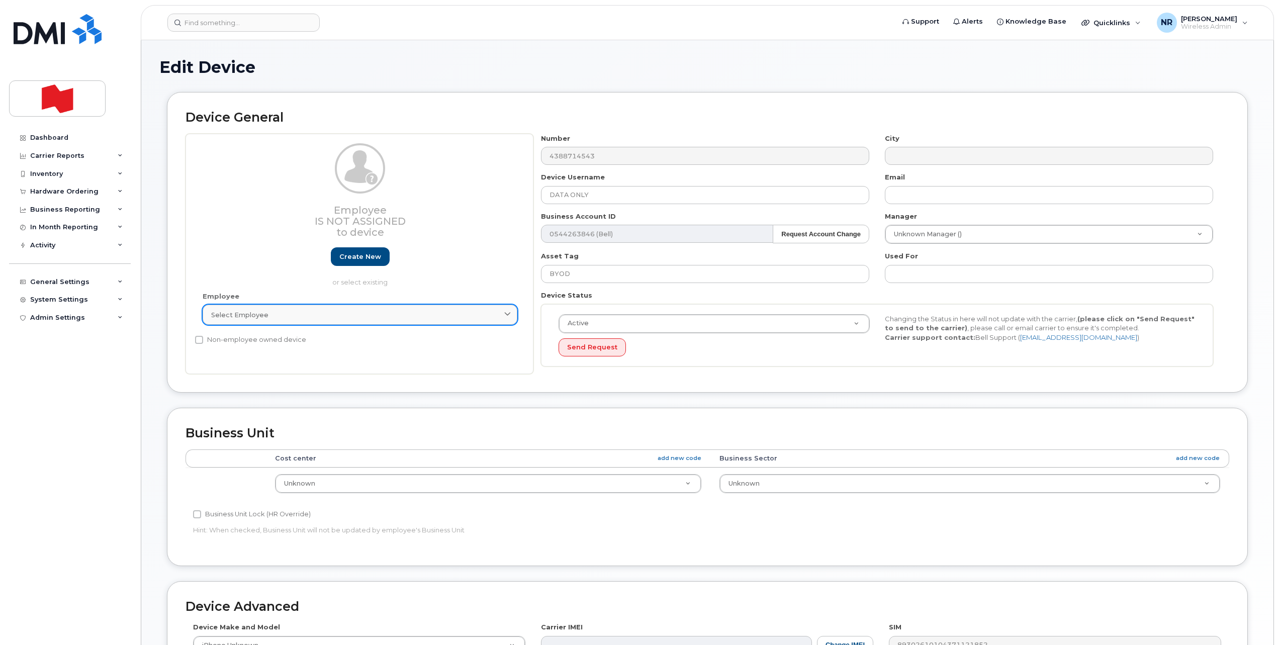
click at [298, 316] on div "Select employee" at bounding box center [360, 315] width 298 height 10
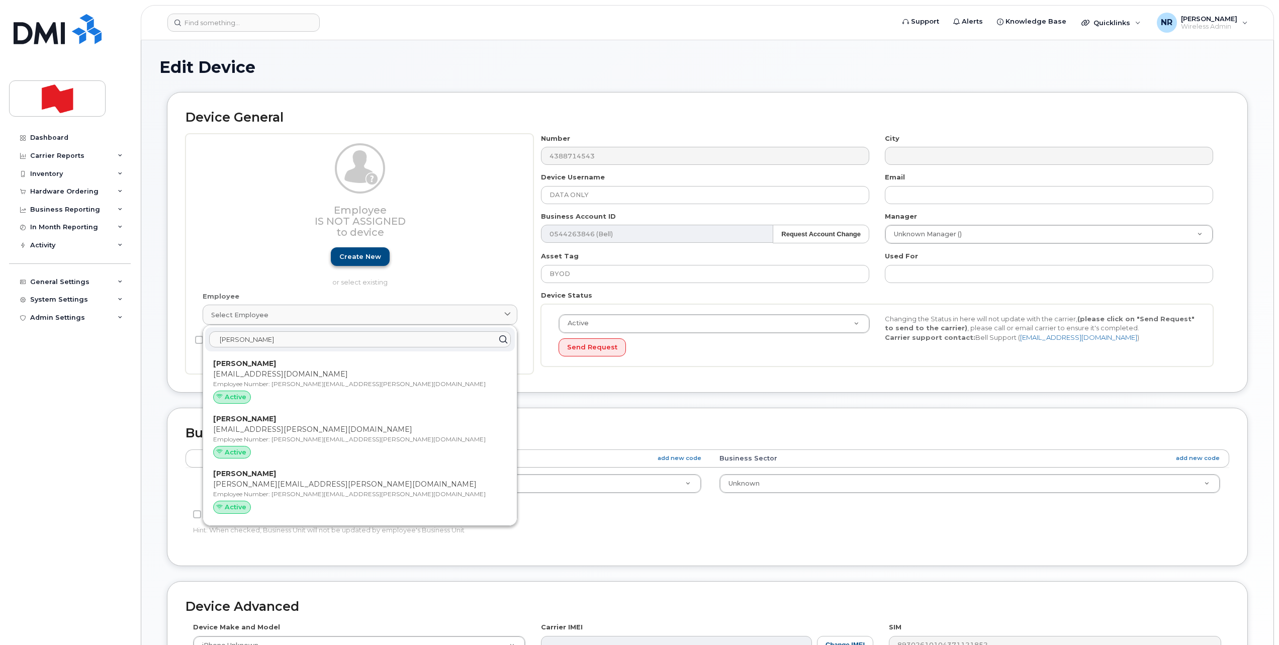
type input "Ariann"
click at [360, 250] on link "Create new" at bounding box center [360, 256] width 59 height 19
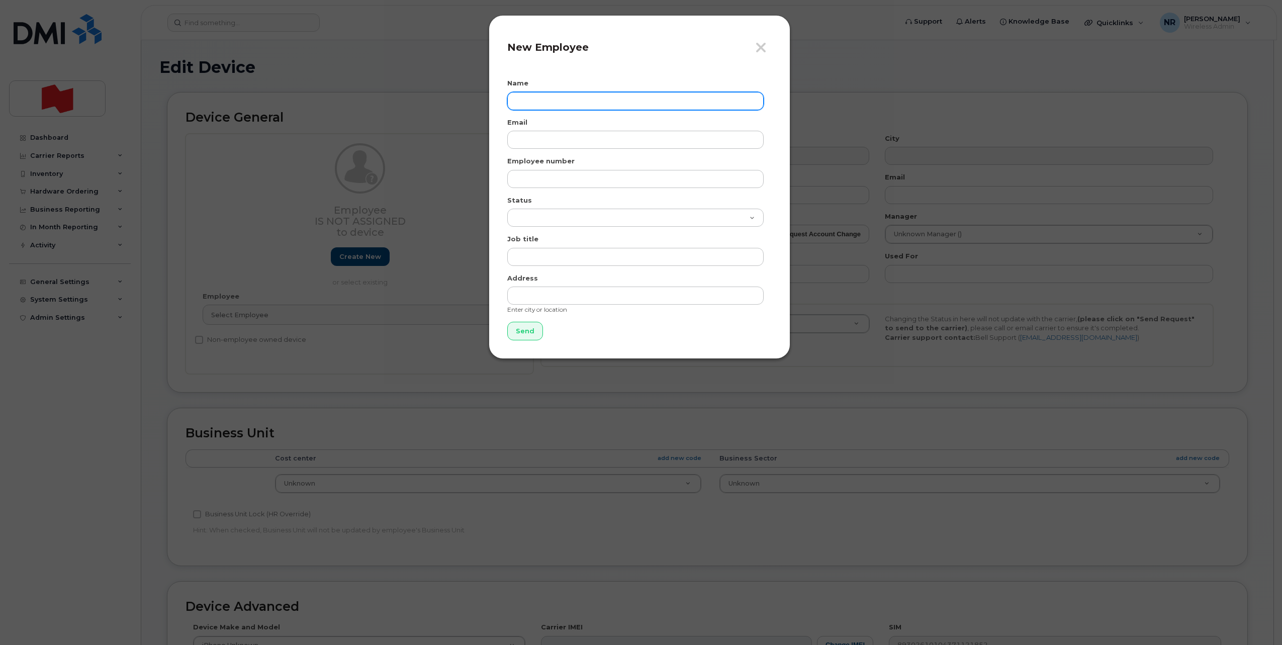
click at [547, 99] on input "text" at bounding box center [635, 101] width 256 height 18
drag, startPoint x: 615, startPoint y: 100, endPoint x: 512, endPoint y: 98, distance: 102.6
click at [512, 98] on input "Arianne.gainza@bnc.ca" at bounding box center [635, 101] width 256 height 18
type input "Arianne.gainza@bnc.ca"
click at [517, 140] on input "email" at bounding box center [635, 140] width 256 height 18
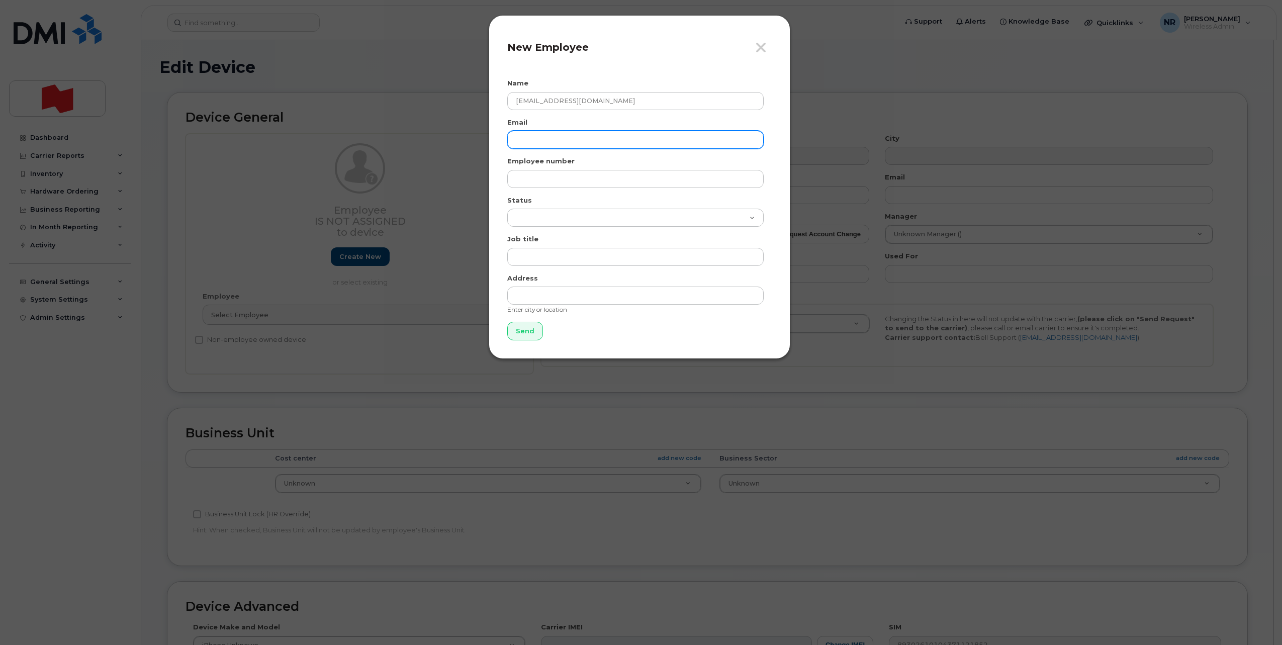
paste input "Arianne.gainza@bnc.ca"
type input "Arianne.gainza@bnc.ca"
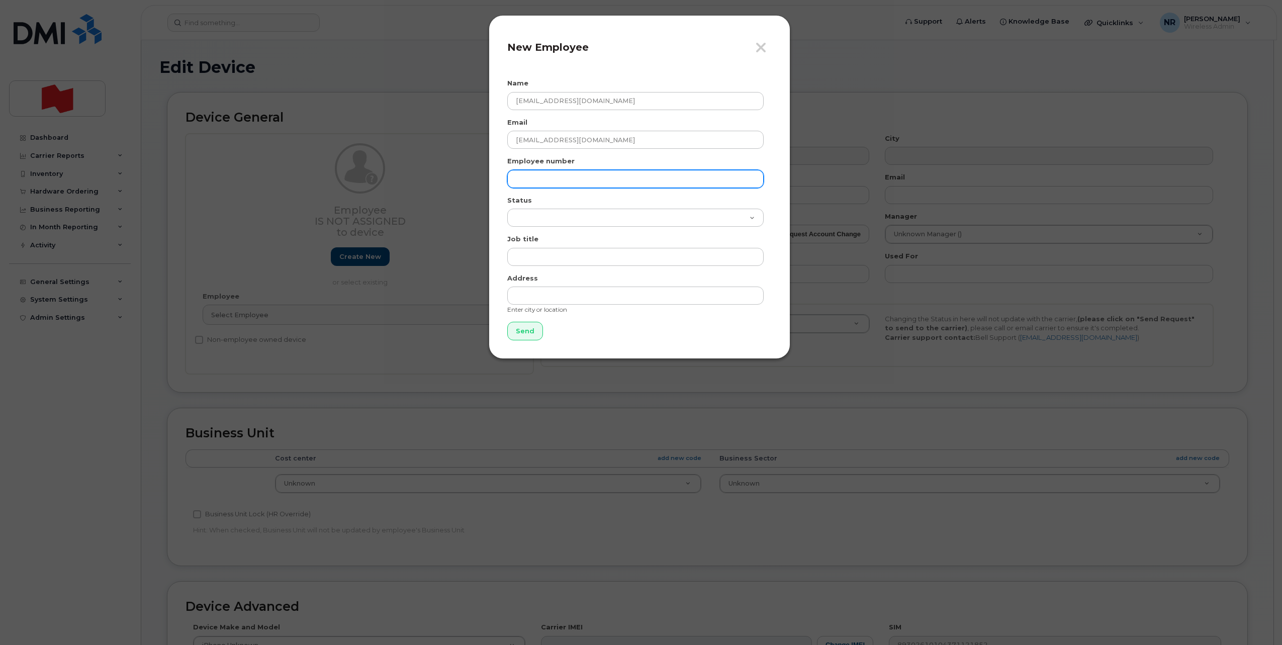
click at [532, 175] on input "text" at bounding box center [635, 179] width 256 height 18
paste input "Arianne.gainza@bnc.ca"
type input "Arianne.gainza@bnc.ca"
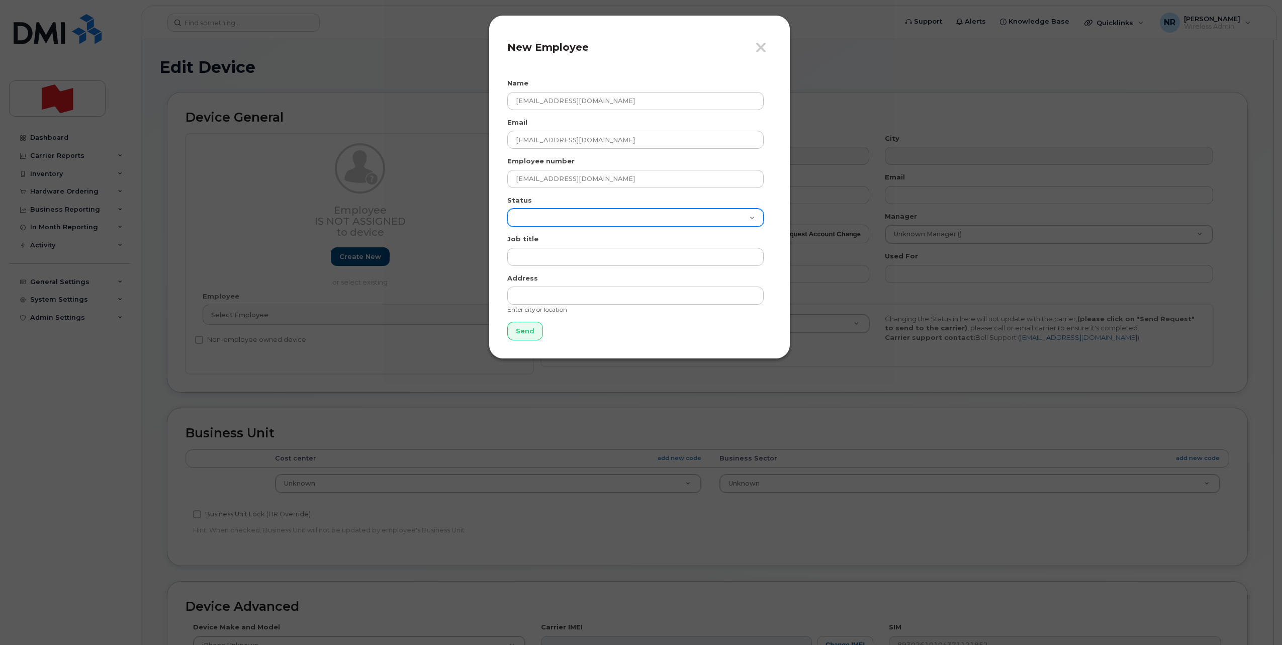
drag, startPoint x: 526, startPoint y: 216, endPoint x: 526, endPoint y: 227, distance: 11.1
click at [526, 217] on select "Active On-Leave Long Term Short Term Maternity Leave Temp Layoff Inactive" at bounding box center [635, 218] width 256 height 18
select select "active"
click at [507, 209] on select "Active On-Leave Long Term Short Term Maternity Leave Temp Layoff Inactive" at bounding box center [635, 218] width 256 height 18
drag, startPoint x: 607, startPoint y: 99, endPoint x: 568, endPoint y: 106, distance: 39.4
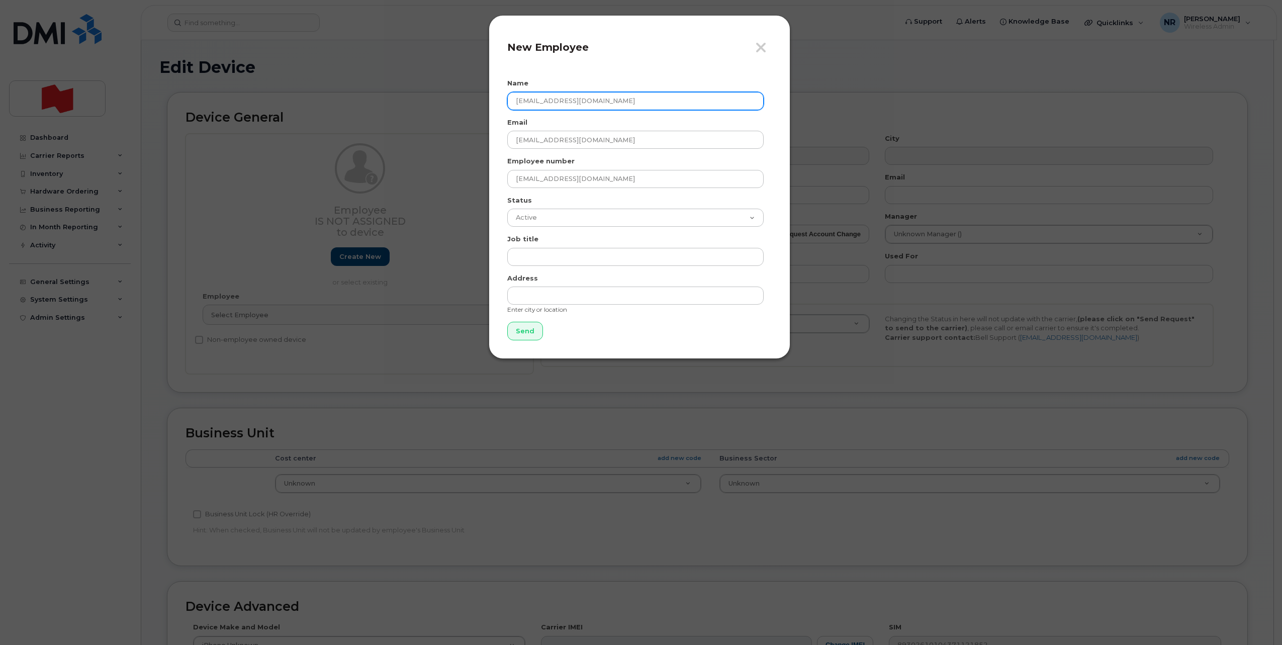
click at [568, 106] on input "Arianne.gainza@bnc.ca" at bounding box center [635, 101] width 256 height 18
click at [544, 101] on input "Arianne.gainza" at bounding box center [635, 101] width 256 height 18
click at [548, 102] on input "Arianne gainza" at bounding box center [635, 101] width 256 height 18
type input "Arianne Gainza"
click at [533, 333] on input "Send" at bounding box center [525, 331] width 36 height 19
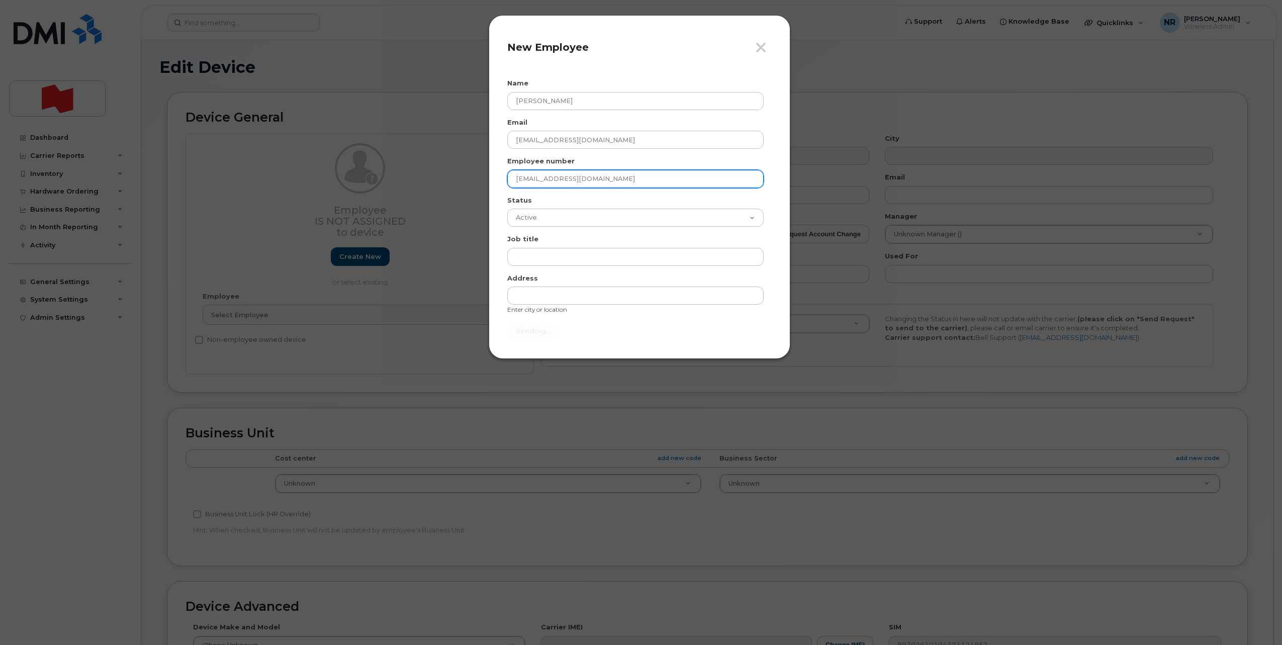
type input "Send"
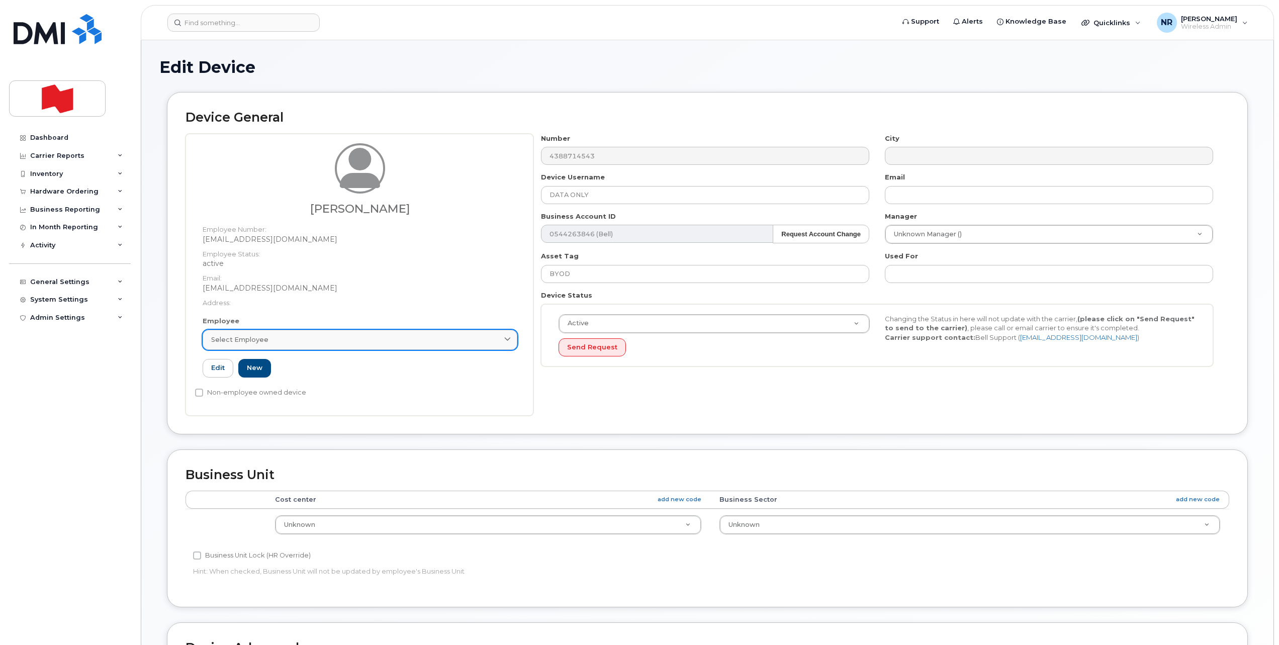
click at [286, 336] on div "Select employee" at bounding box center [360, 340] width 298 height 10
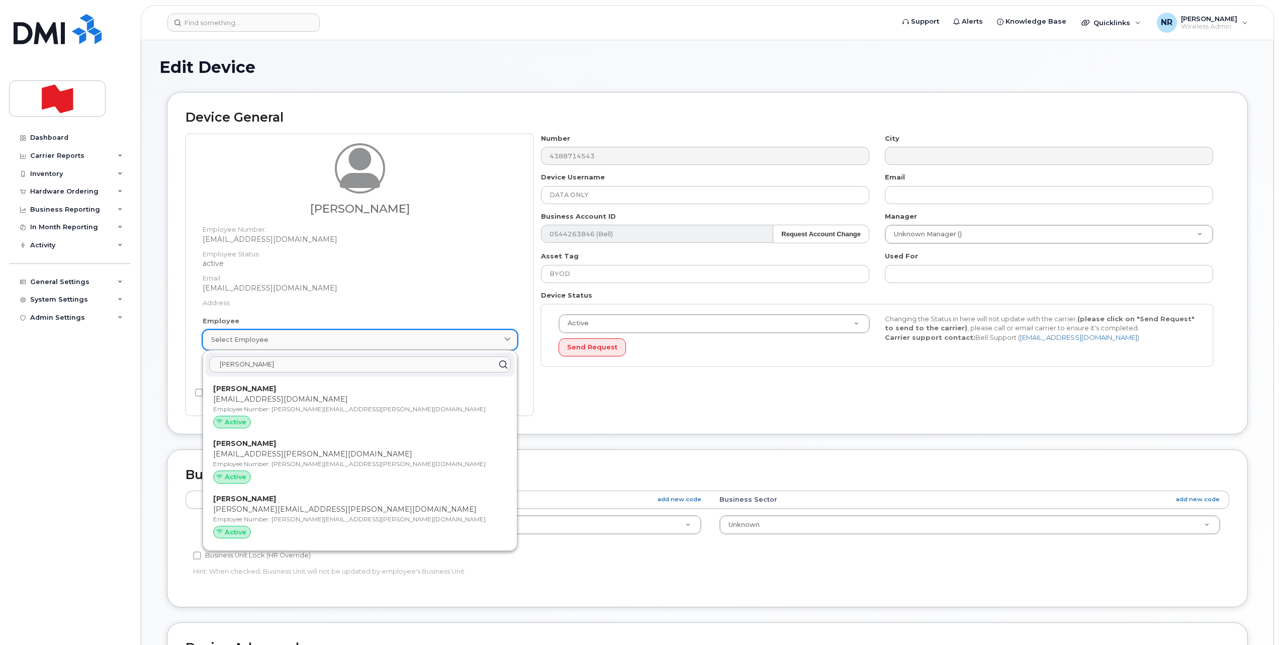
paste input "Arianne.gainza@bnc.ca"
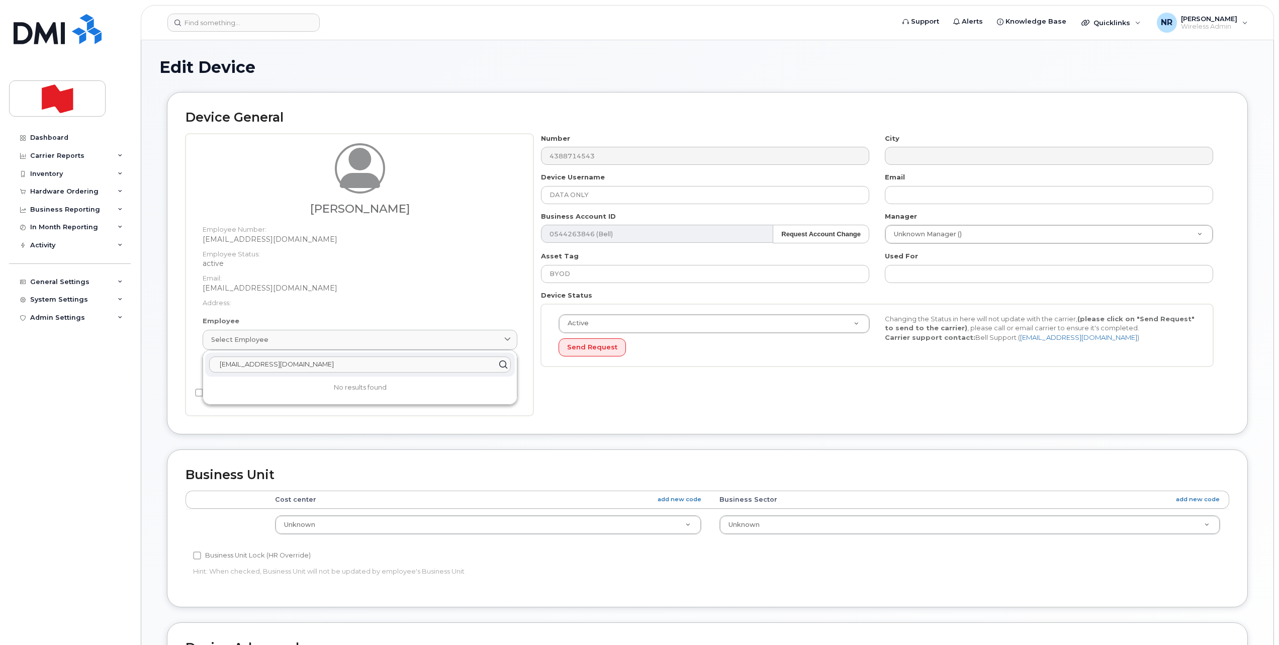
drag, startPoint x: 246, startPoint y: 363, endPoint x: 164, endPoint y: 365, distance: 82.0
click at [164, 365] on div "Device General Arianne Gainza Employee Number: Arianne.gainza@bnc.ca Employee S…" at bounding box center [707, 270] width 1096 height 357
type input "AriannArianne.gainza@bnc.ca"
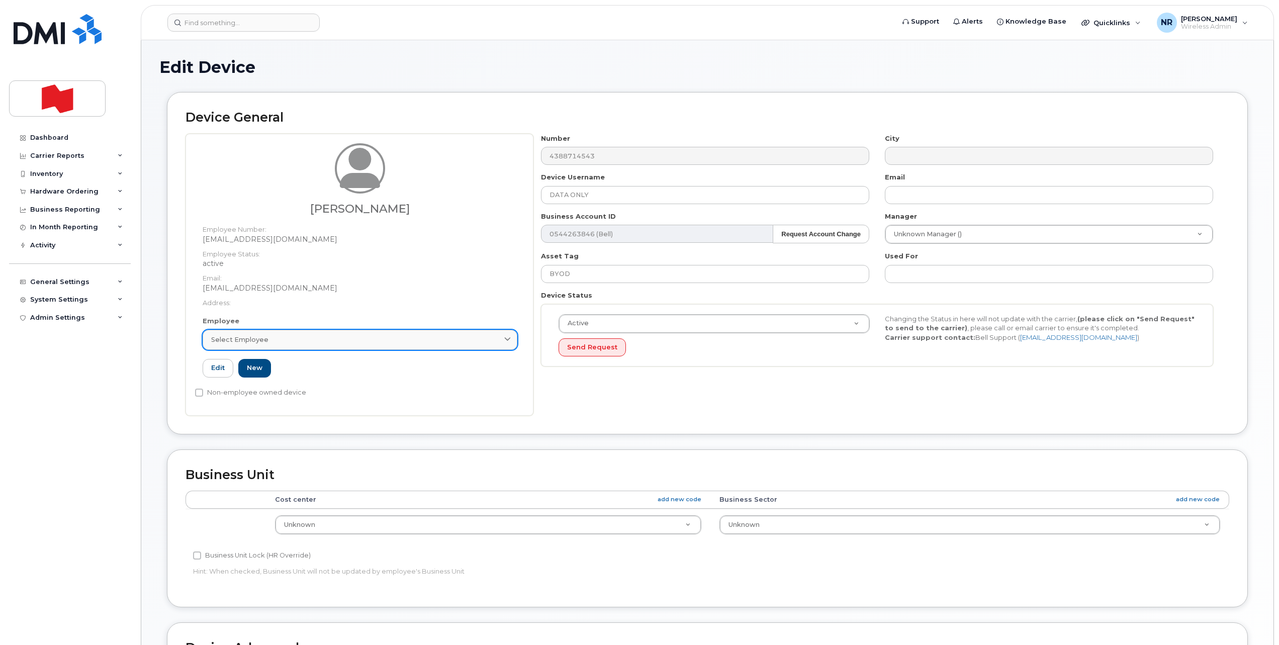
click at [244, 341] on span "Select employee" at bounding box center [239, 340] width 57 height 10
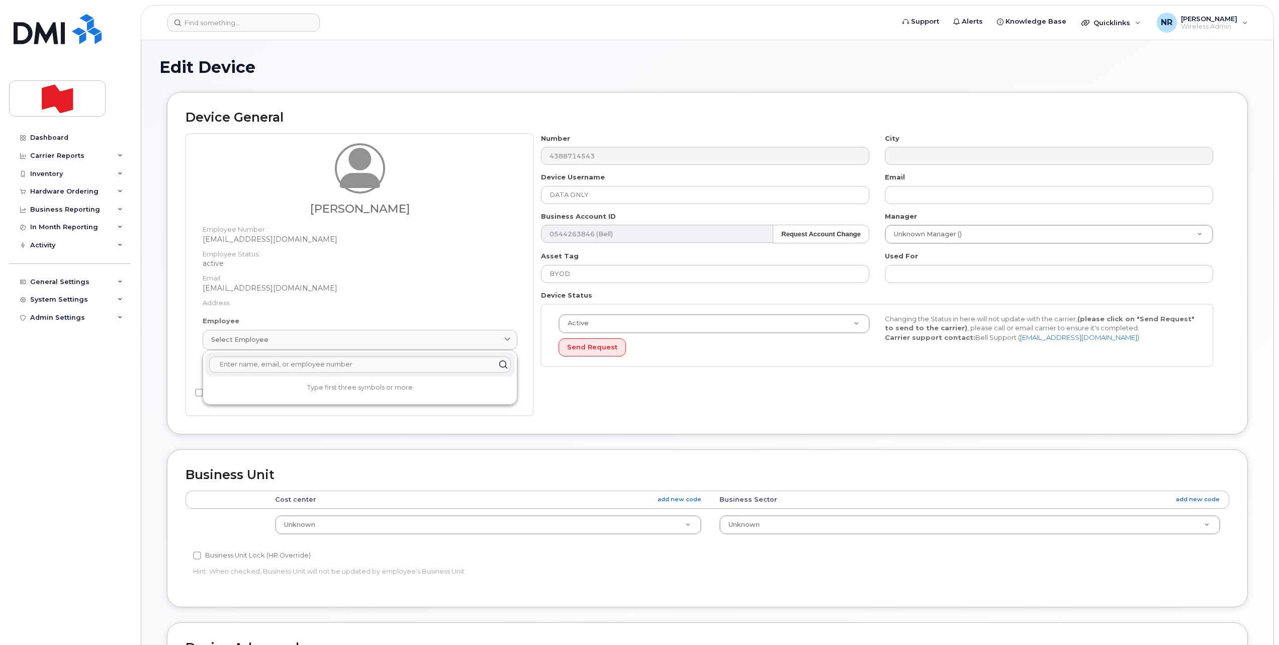
paste input "Arianne.gainza@bnc.ca"
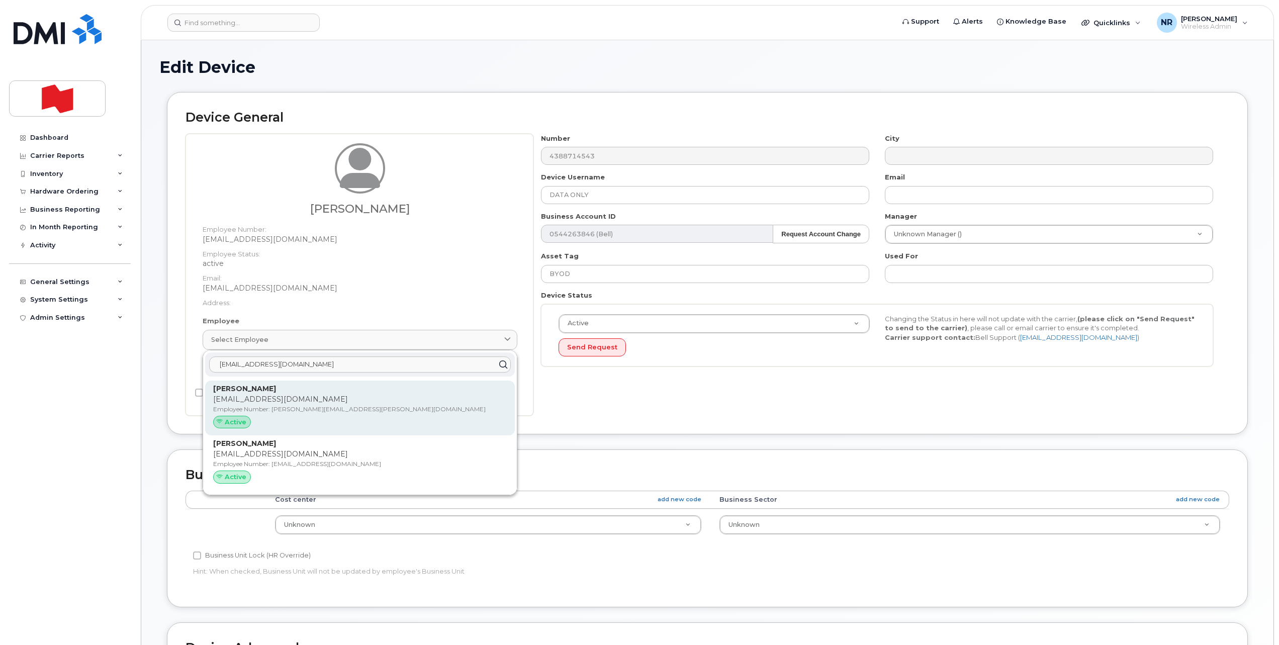
type input "Arianne.gainza@bnc.ca"
click at [266, 398] on p "[EMAIL_ADDRESS][DOMAIN_NAME]" at bounding box center [360, 399] width 294 height 11
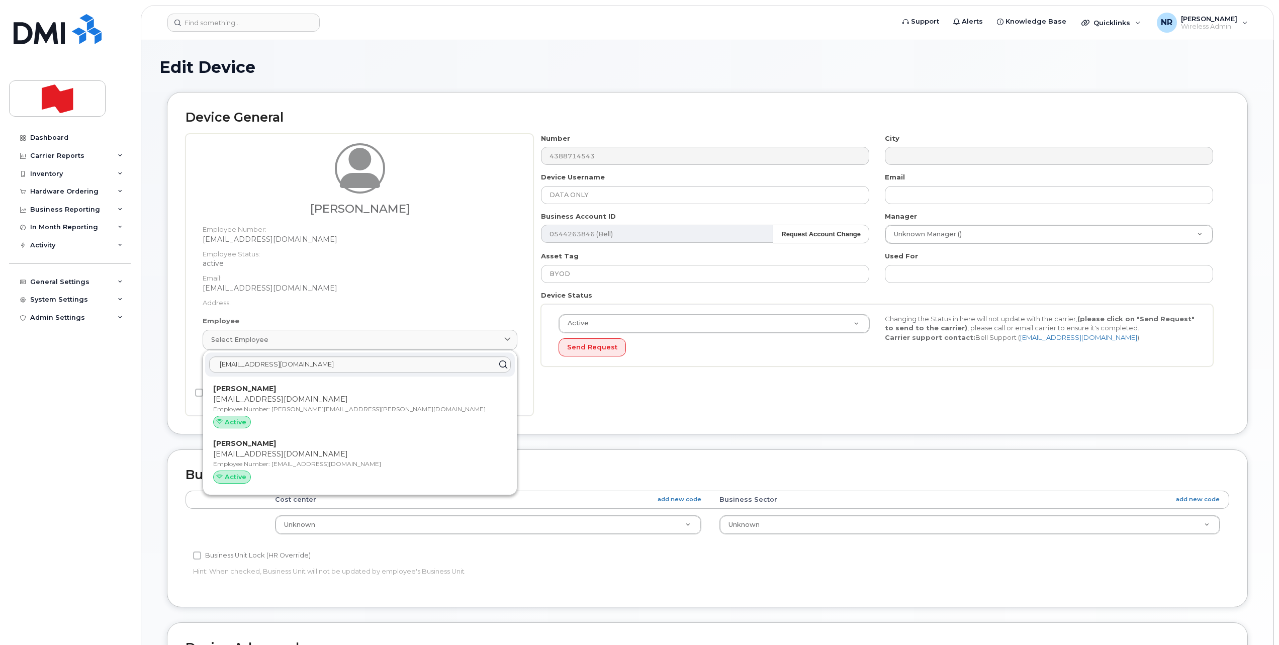
type input "[EMAIL_ADDRESS][DOMAIN_NAME]"
type input "[PERSON_NAME]"
type input "[EMAIL_ADDRESS][DOMAIN_NAME]"
type input "22916643"
select select "22917077"
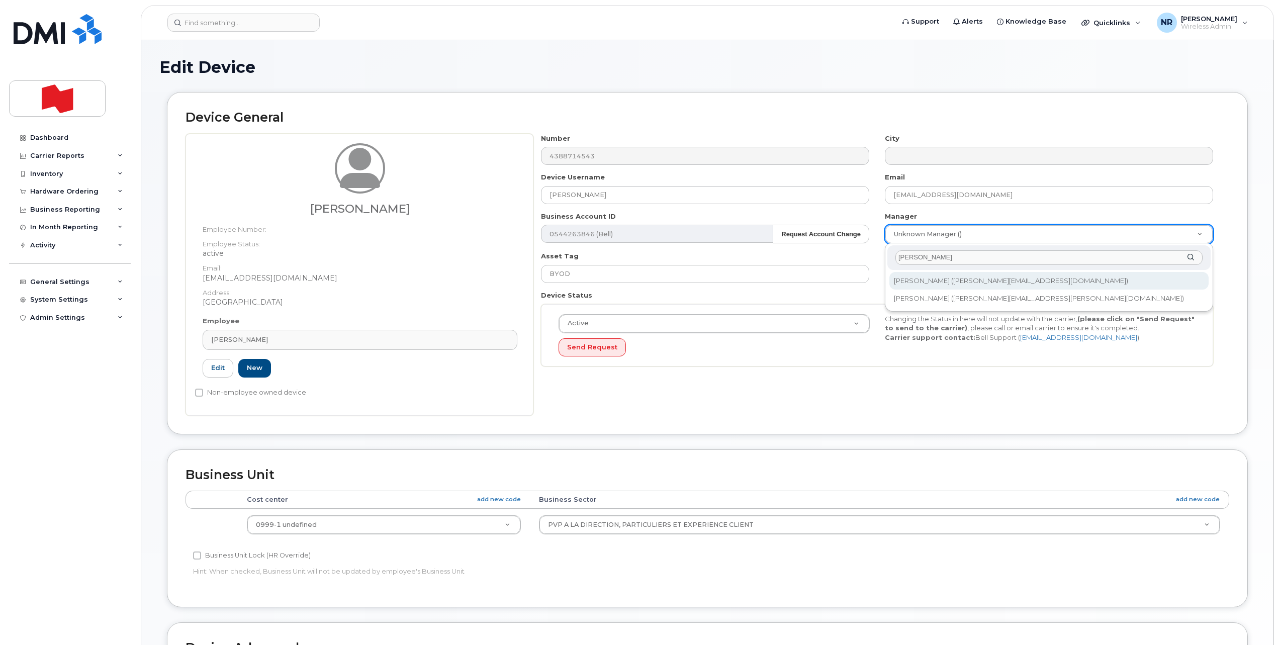
type input "Angela"
type input "1920288"
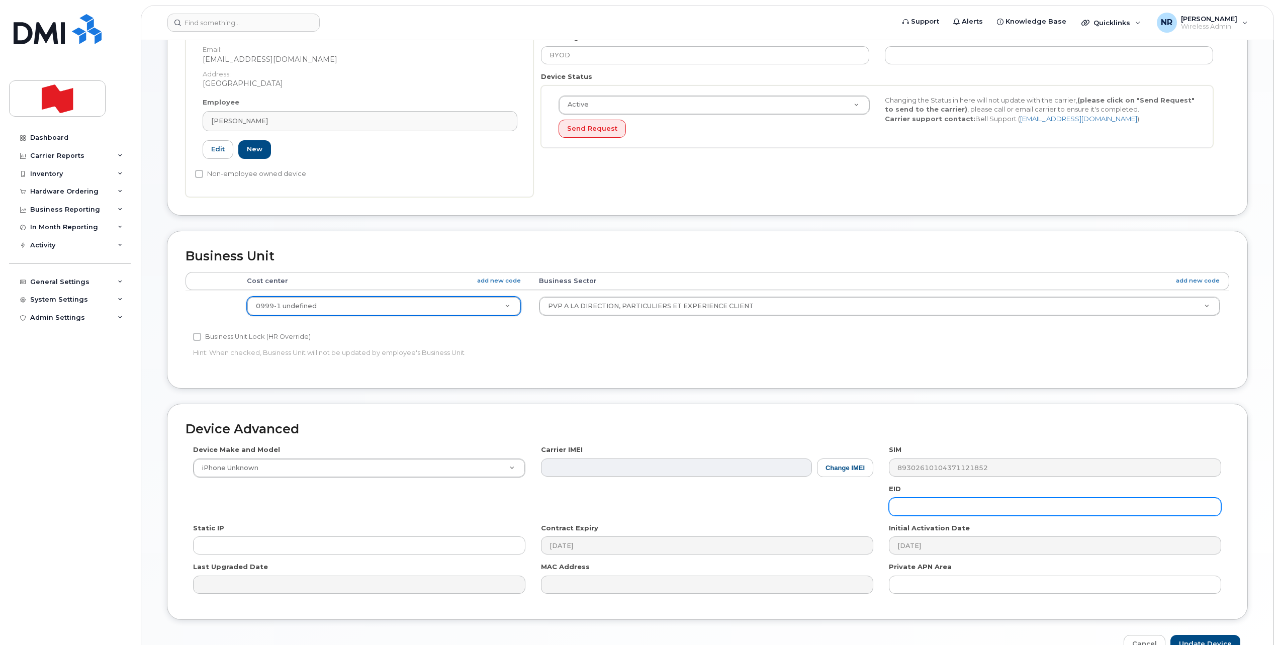
scroll to position [278, 0]
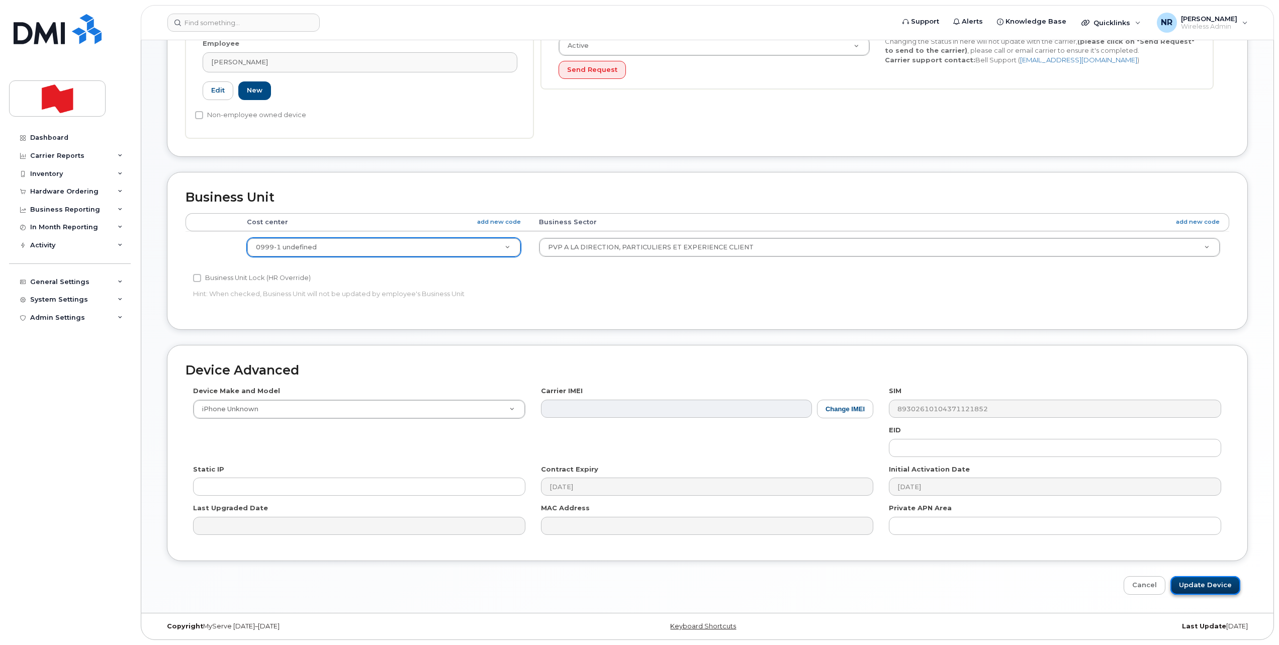
click at [1206, 584] on input "Update Device" at bounding box center [1206, 585] width 70 height 19
type input "Saving..."
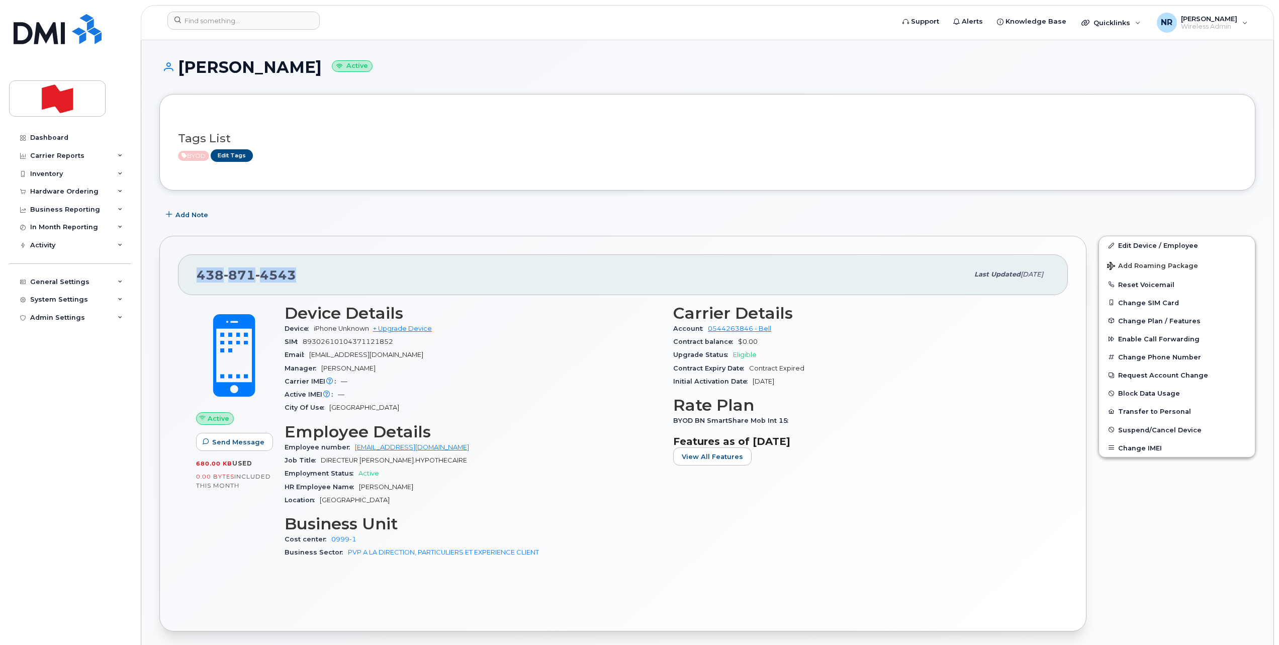
drag, startPoint x: 308, startPoint y: 273, endPoint x: 157, endPoint y: 279, distance: 150.5
click at [157, 279] on div "[PHONE_NUMBER] Last updated [DATE] Active Send Message 680.00 KB  used 0.00 Byt…" at bounding box center [622, 433] width 939 height 407
copy span "[PHONE_NUMBER]"
